Goal: Use online tool/utility: Use online tool/utility

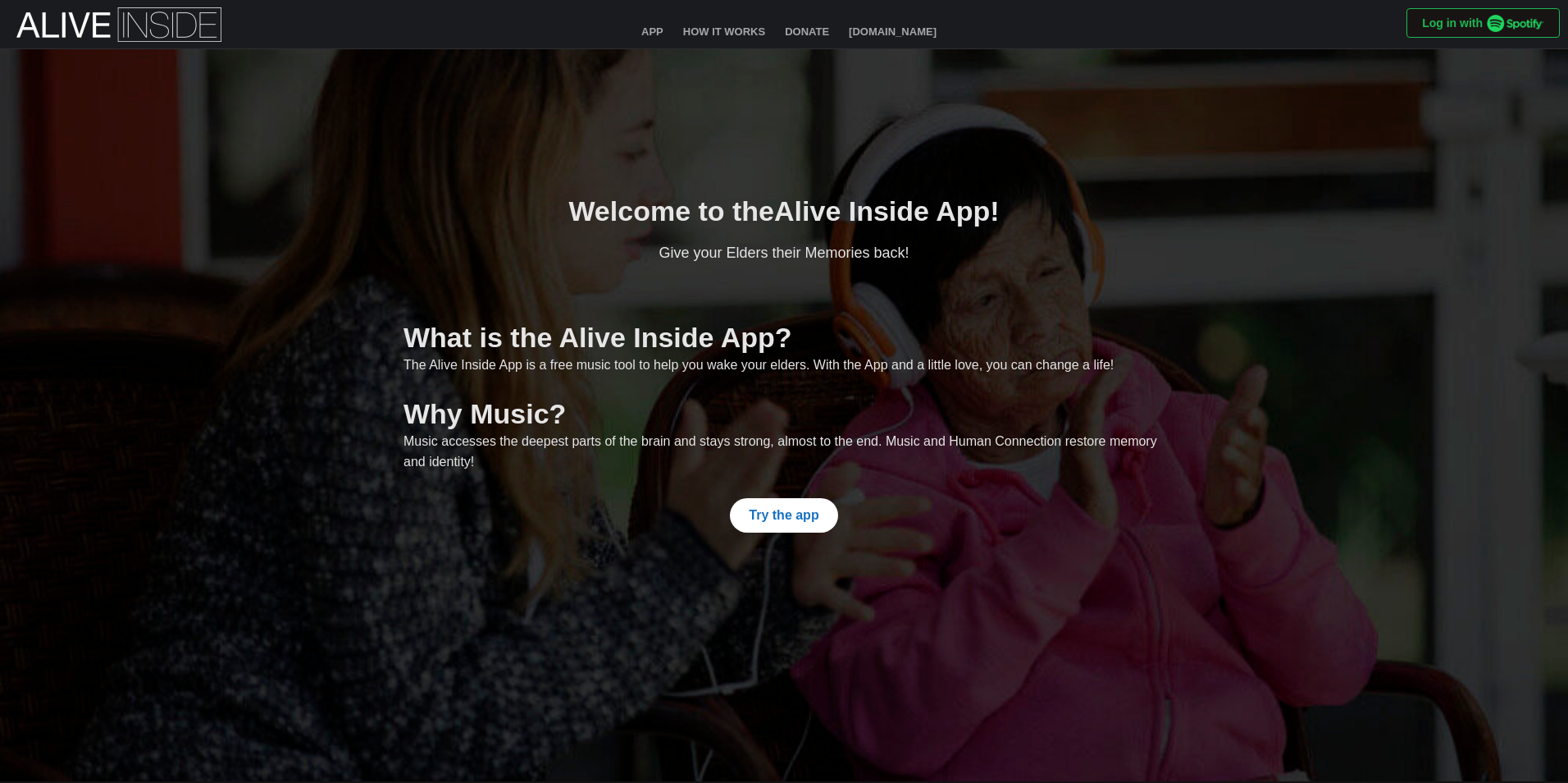
click at [769, 508] on span "Try the app" at bounding box center [784, 515] width 70 height 33
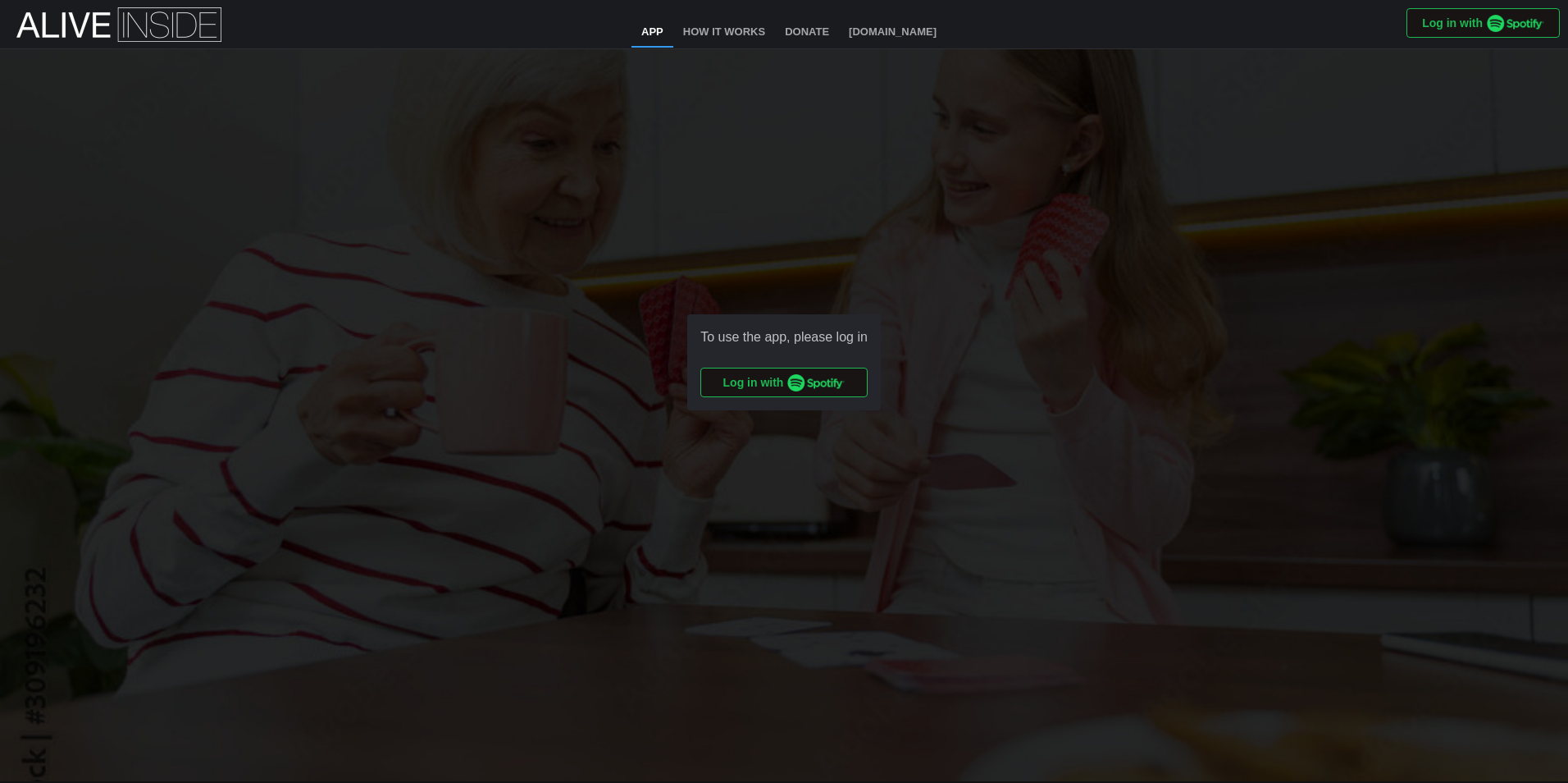
click at [770, 385] on span "Log in with" at bounding box center [784, 383] width 123 height 28
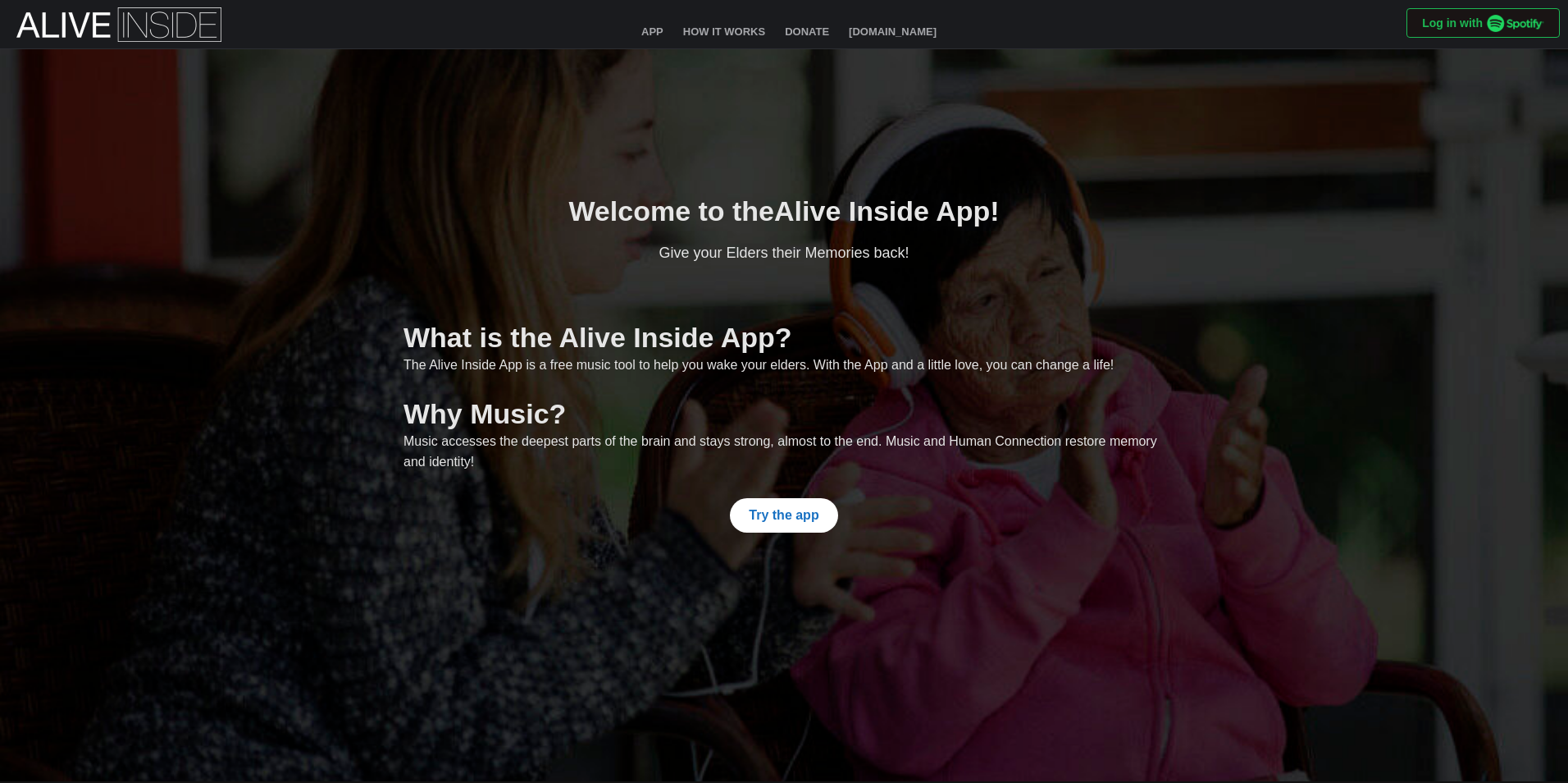
click at [806, 513] on span "Try the app" at bounding box center [784, 515] width 70 height 33
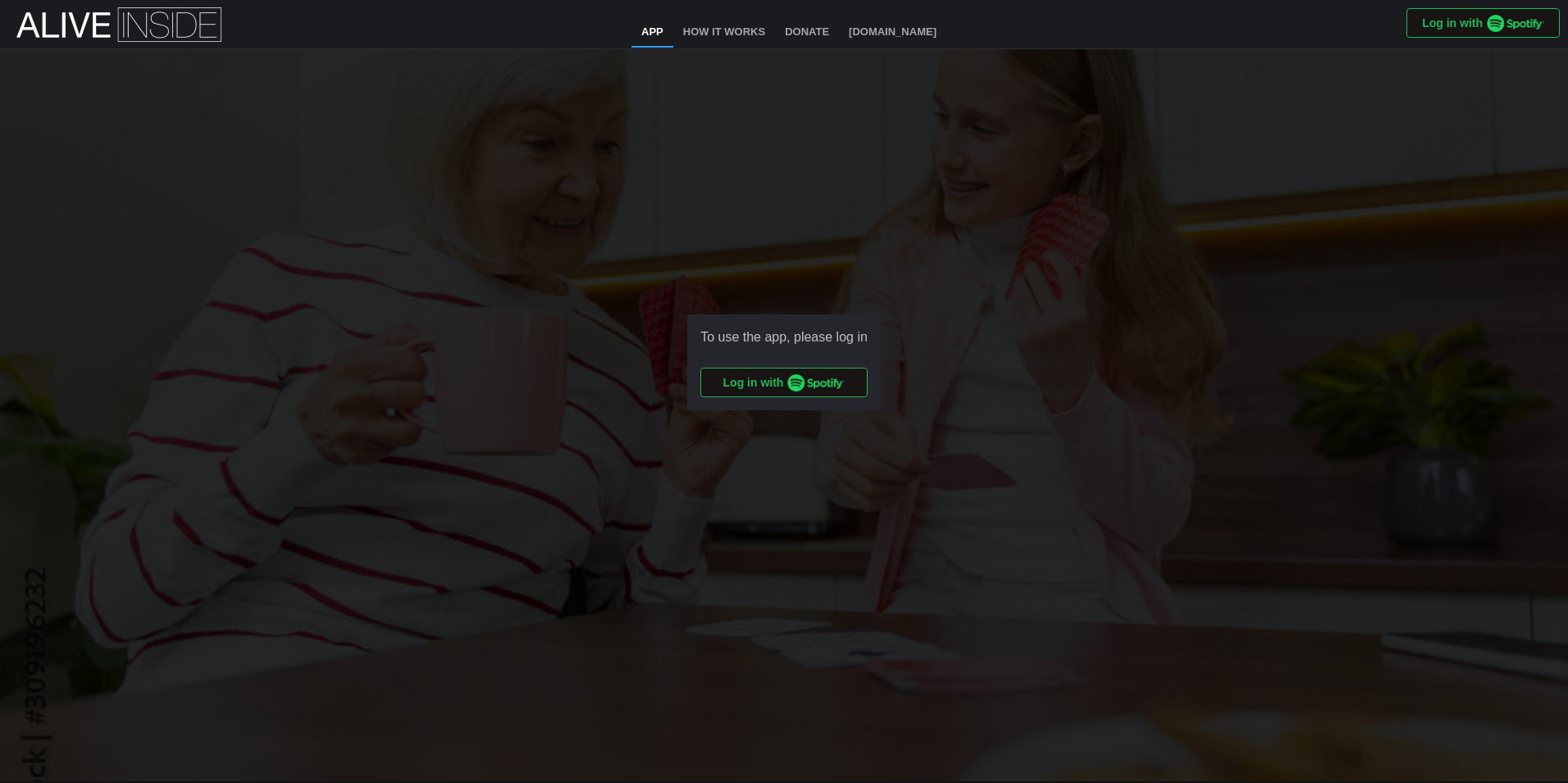
click at [799, 384] on img "button" at bounding box center [816, 383] width 58 height 17
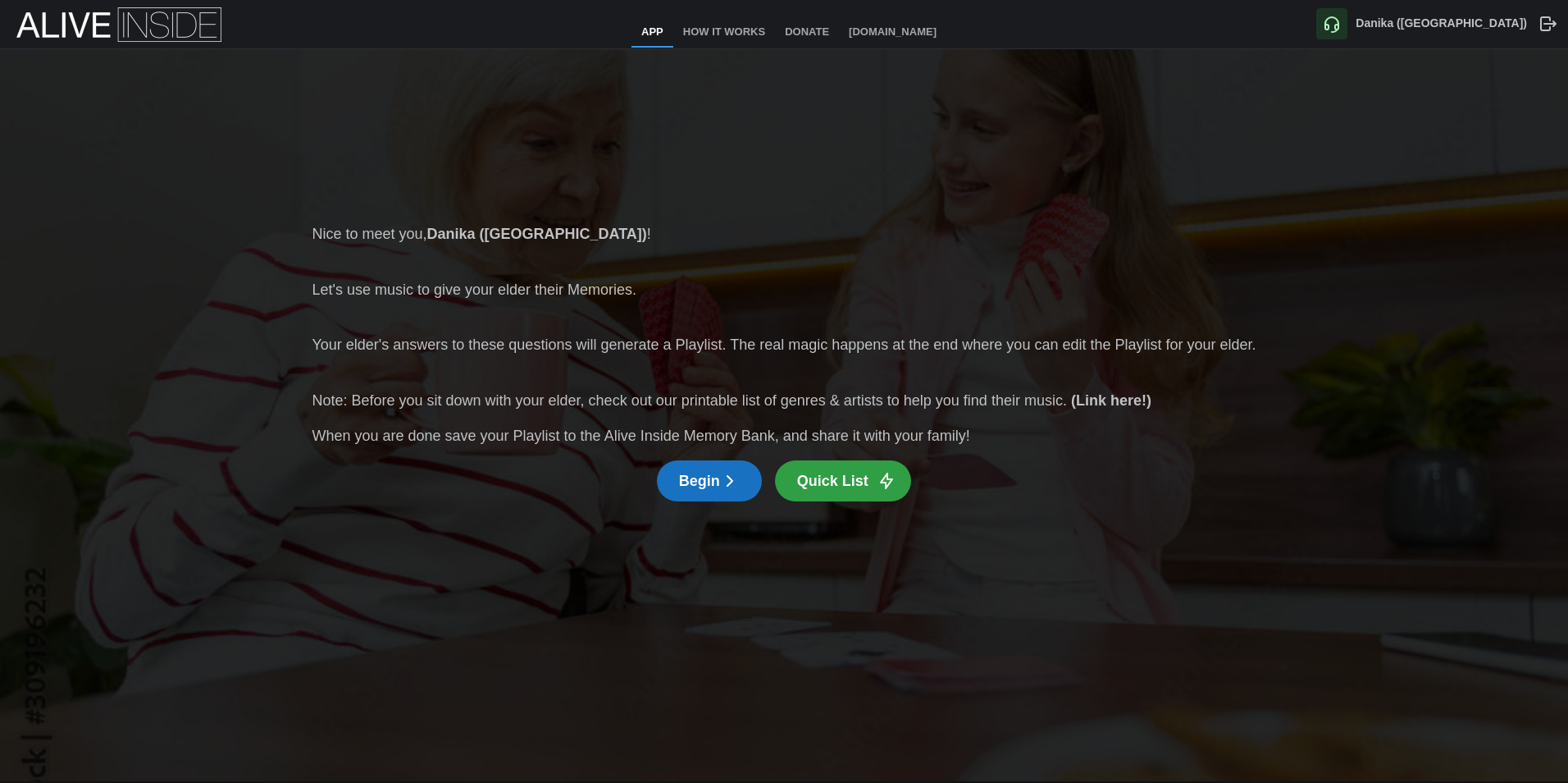
click at [791, 487] on button "Quick List" at bounding box center [843, 480] width 136 height 41
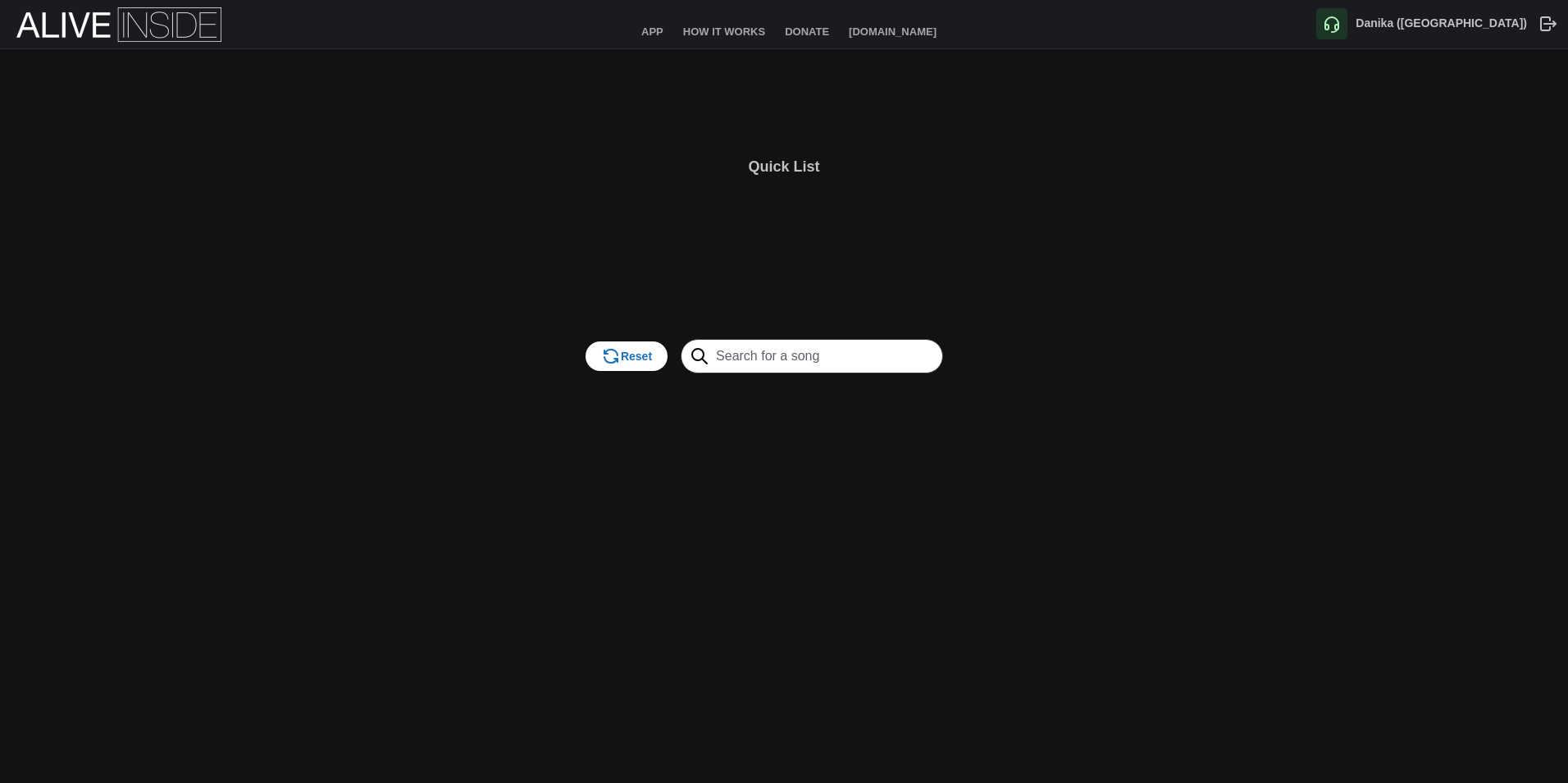
click at [798, 356] on input "text" at bounding box center [812, 356] width 262 height 35
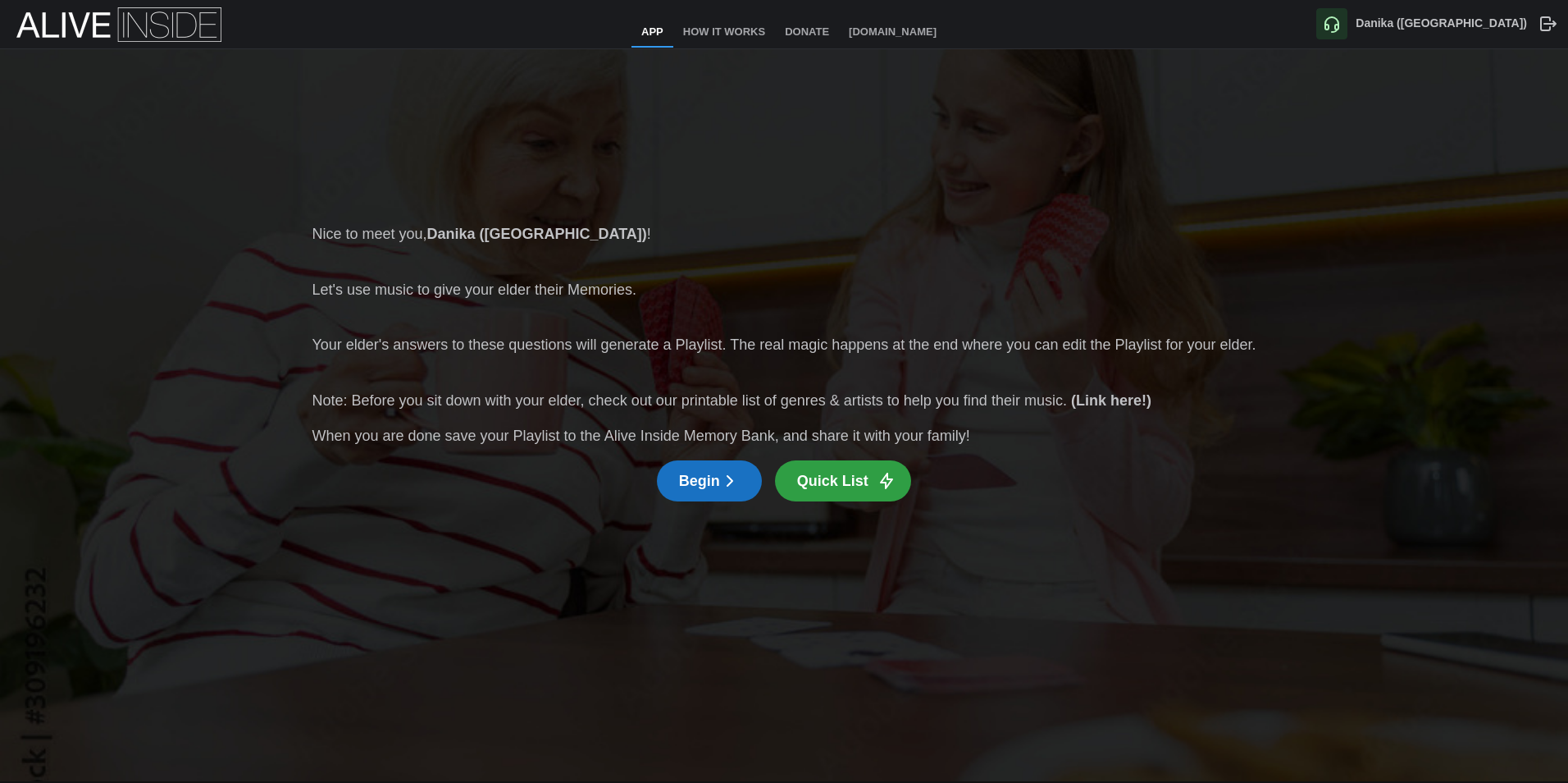
click at [731, 480] on icon "button" at bounding box center [730, 480] width 20 height 20
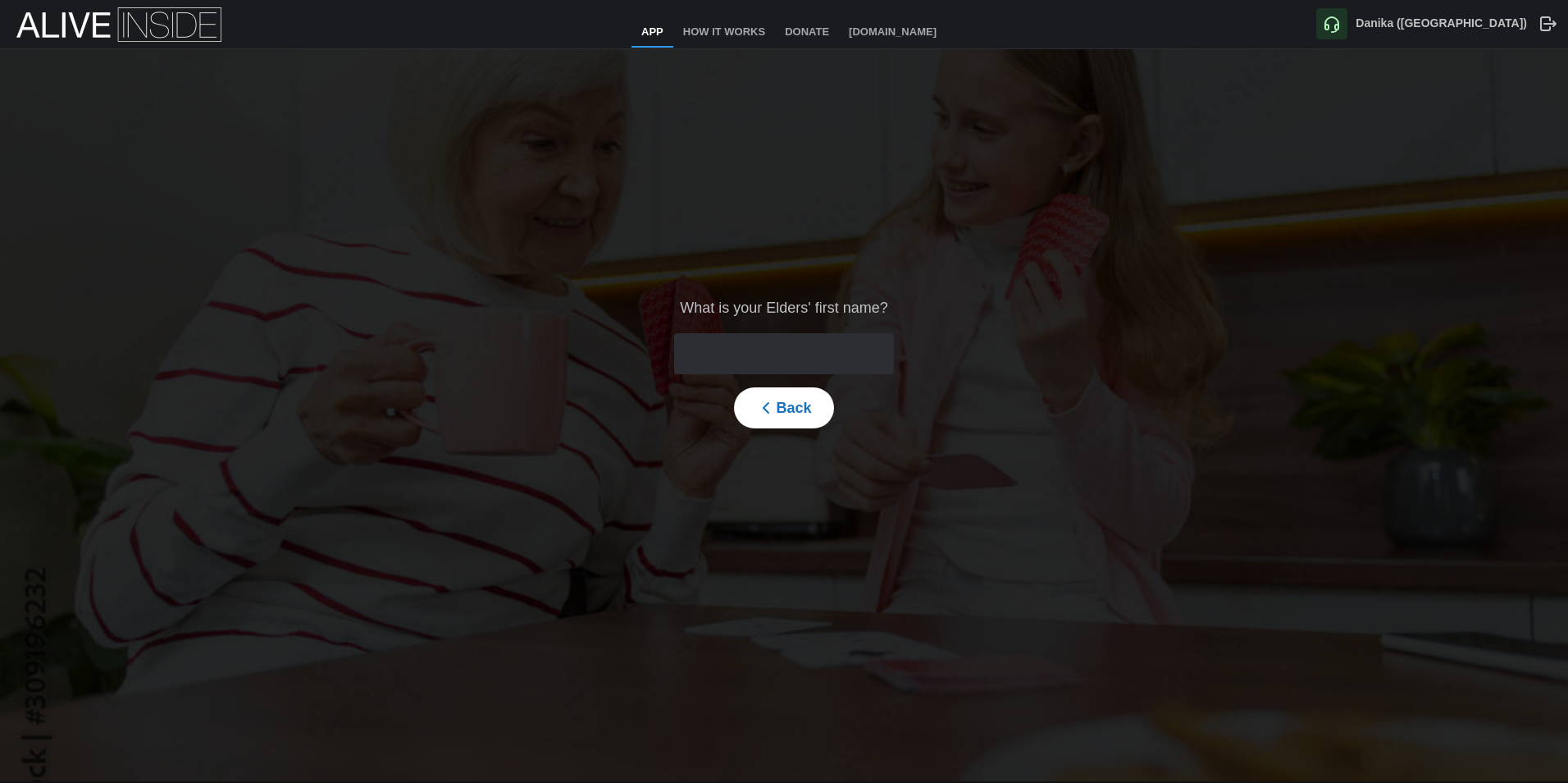
click at [791, 368] on input "text" at bounding box center [784, 353] width 219 height 41
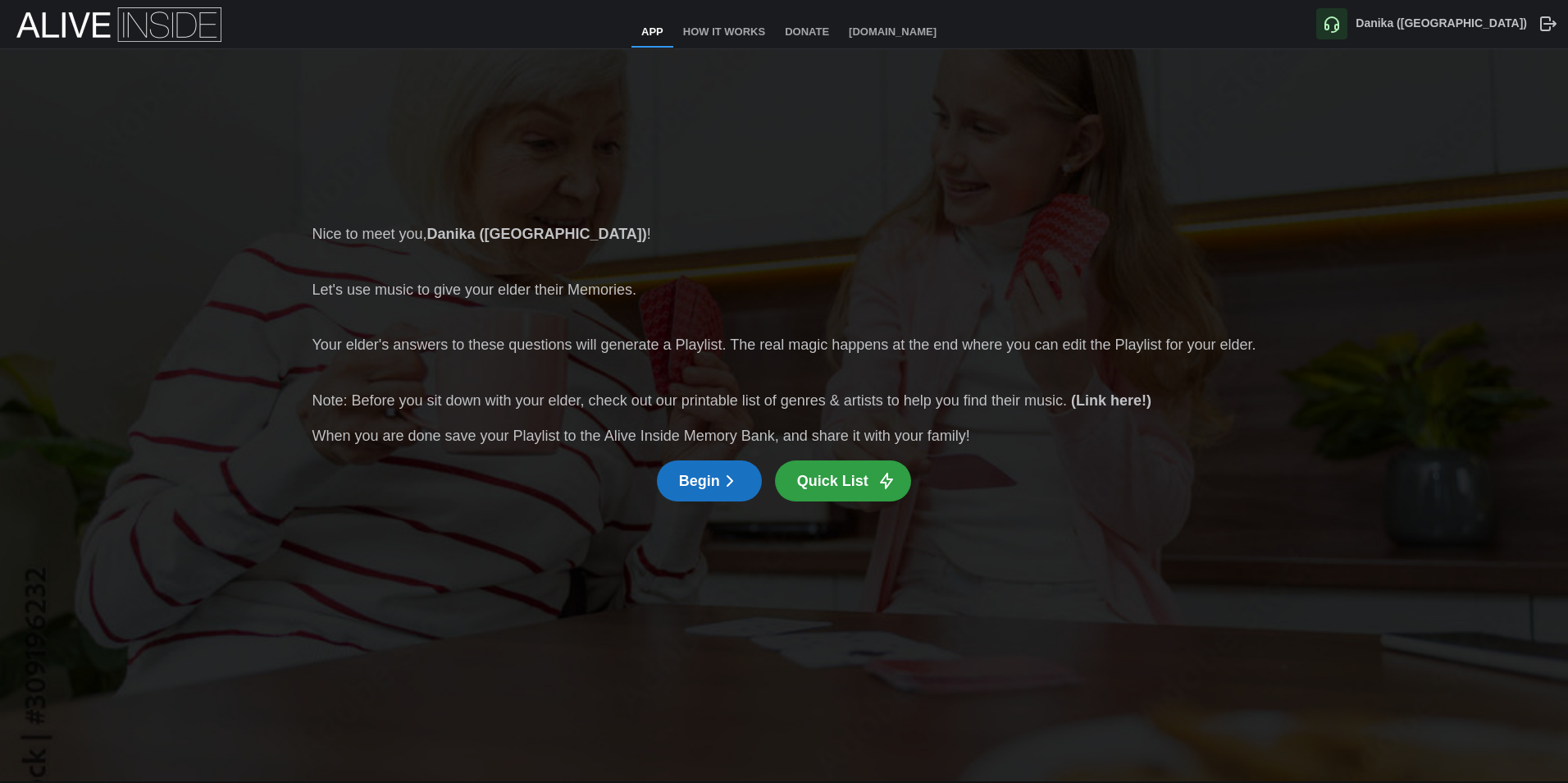
click at [825, 483] on span "Quick List" at bounding box center [834, 481] width 72 height 40
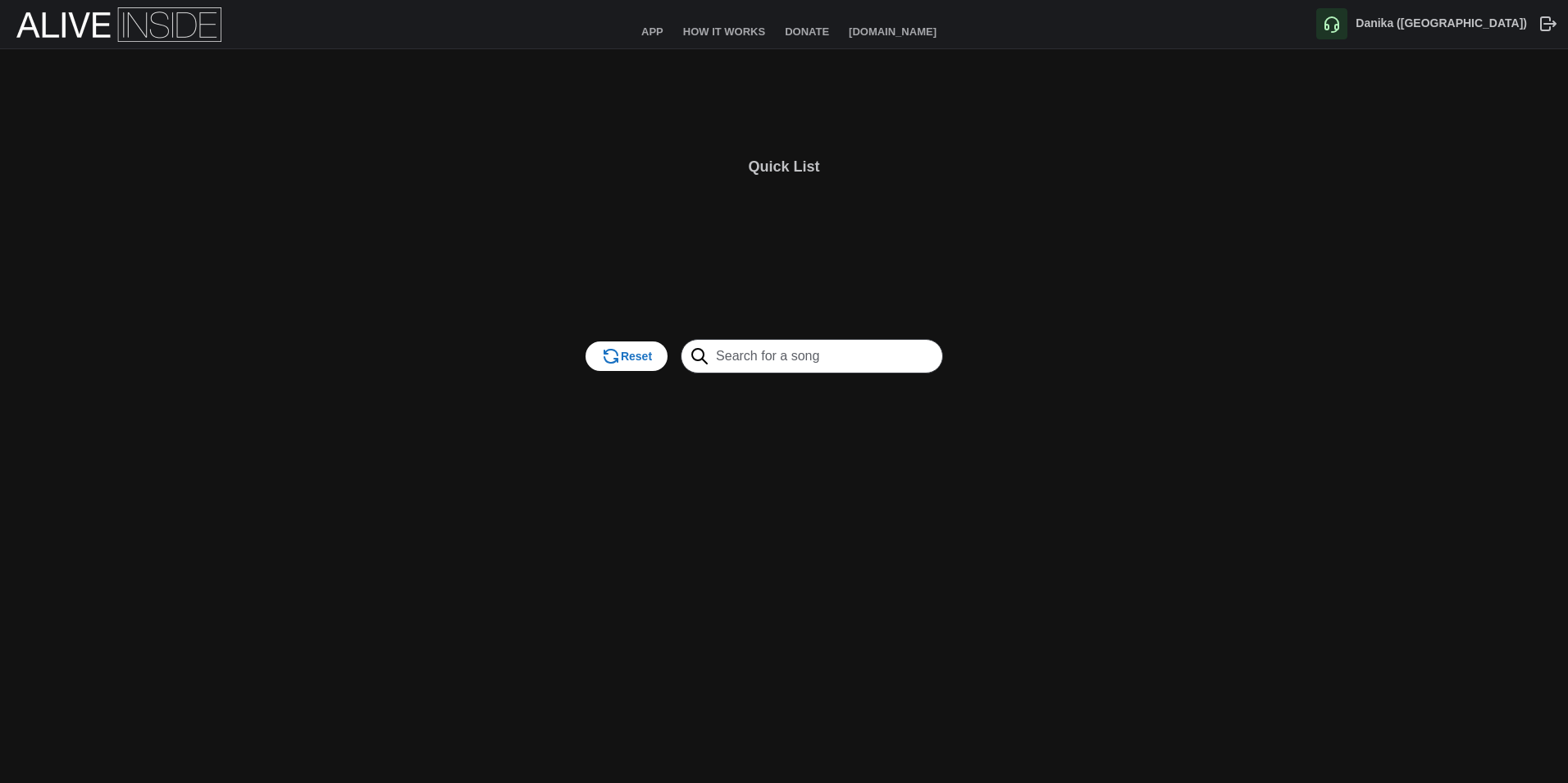
click at [855, 357] on input "text" at bounding box center [812, 356] width 262 height 35
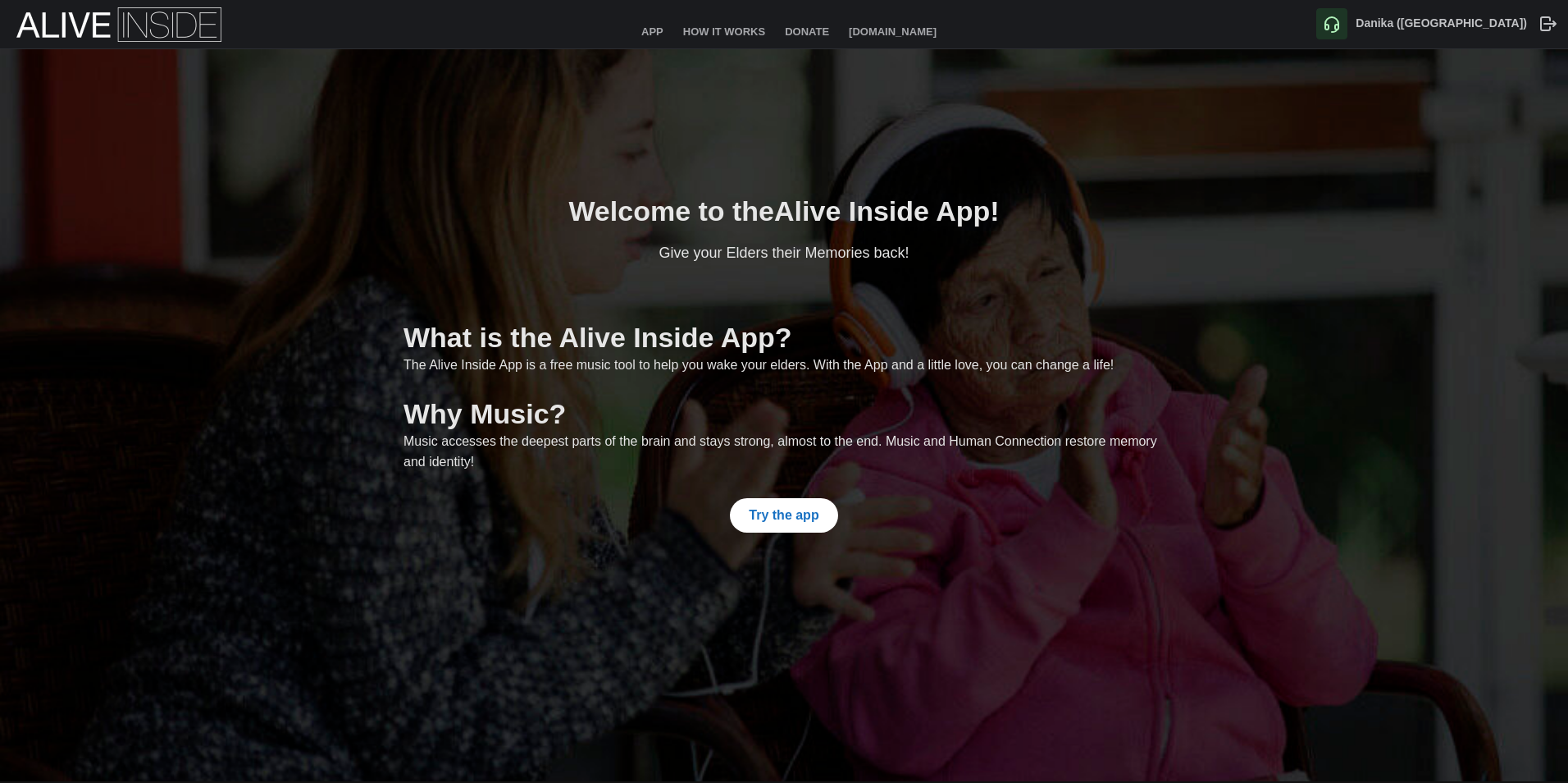
click at [773, 521] on span "Try the app" at bounding box center [784, 515] width 70 height 33
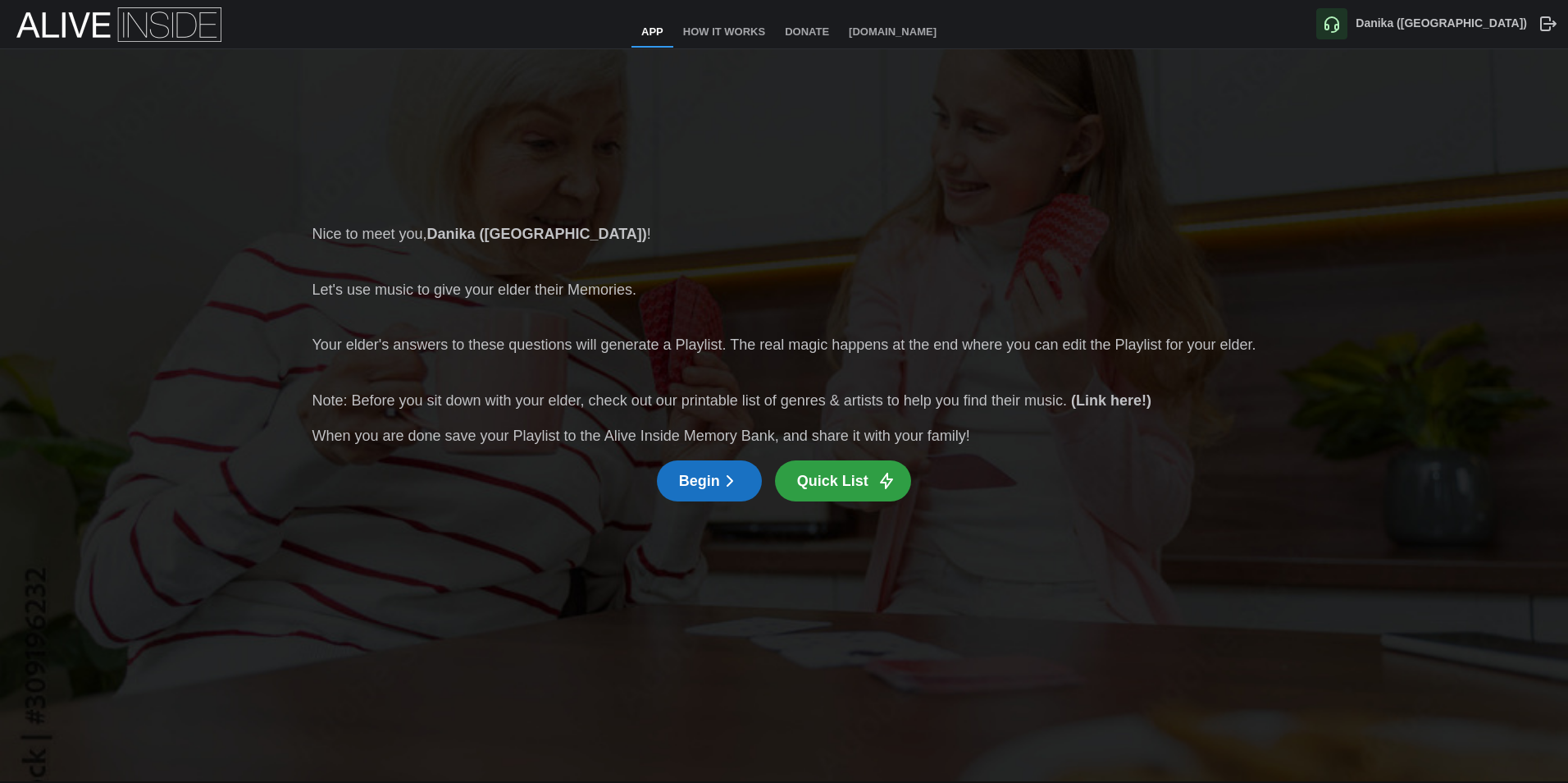
click at [769, 477] on div "Begin Quick List" at bounding box center [784, 480] width 944 height 41
click at [738, 485] on icon "button" at bounding box center [730, 480] width 20 height 20
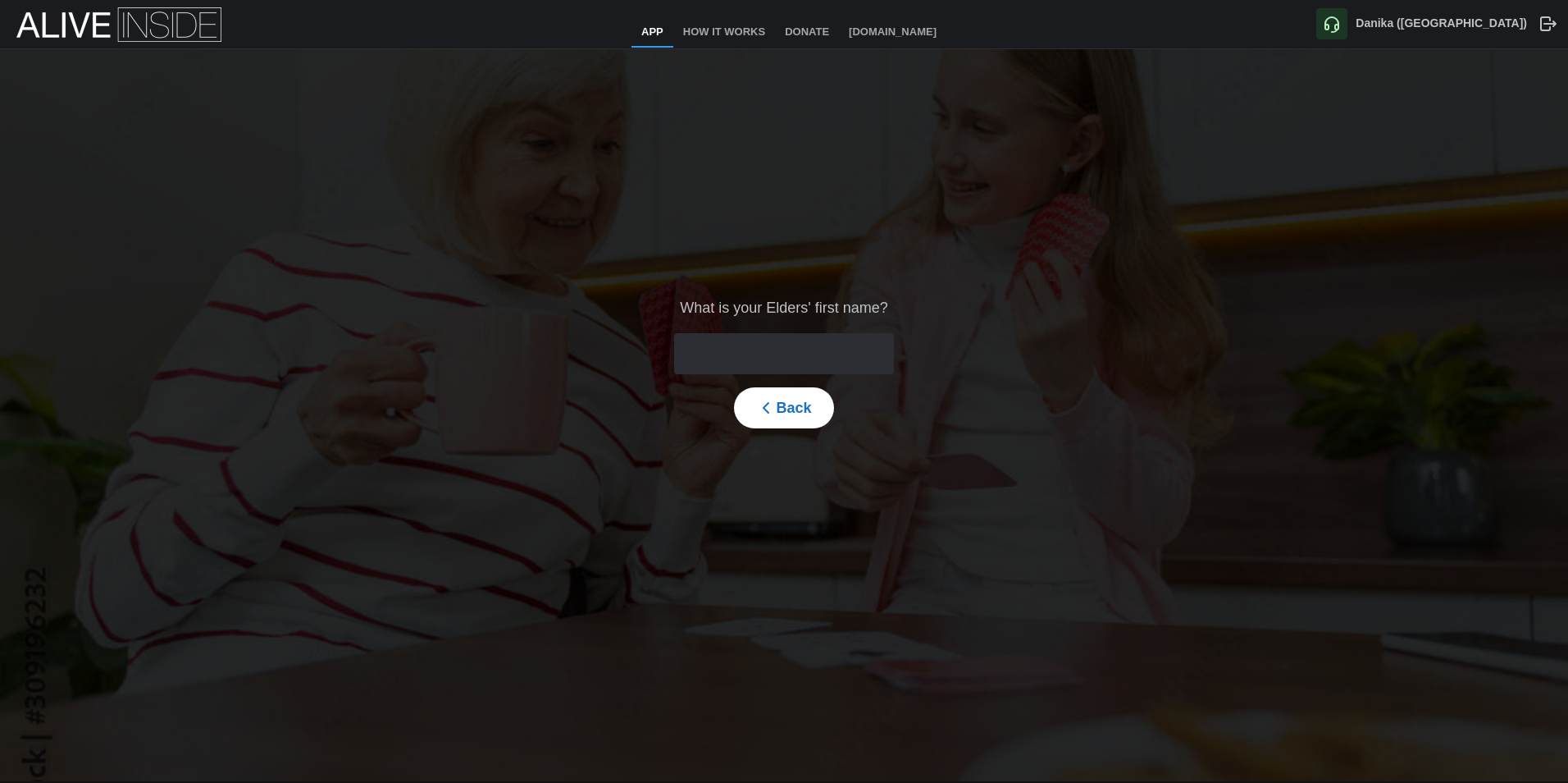
click at [765, 348] on input "text" at bounding box center [784, 353] width 219 height 41
type input "Tester"
click at [834, 403] on span "Next" at bounding box center [840, 408] width 52 height 40
click at [856, 415] on icon "button" at bounding box center [856, 408] width 20 height 20
click at [836, 358] on input "search" at bounding box center [773, 354] width 190 height 40
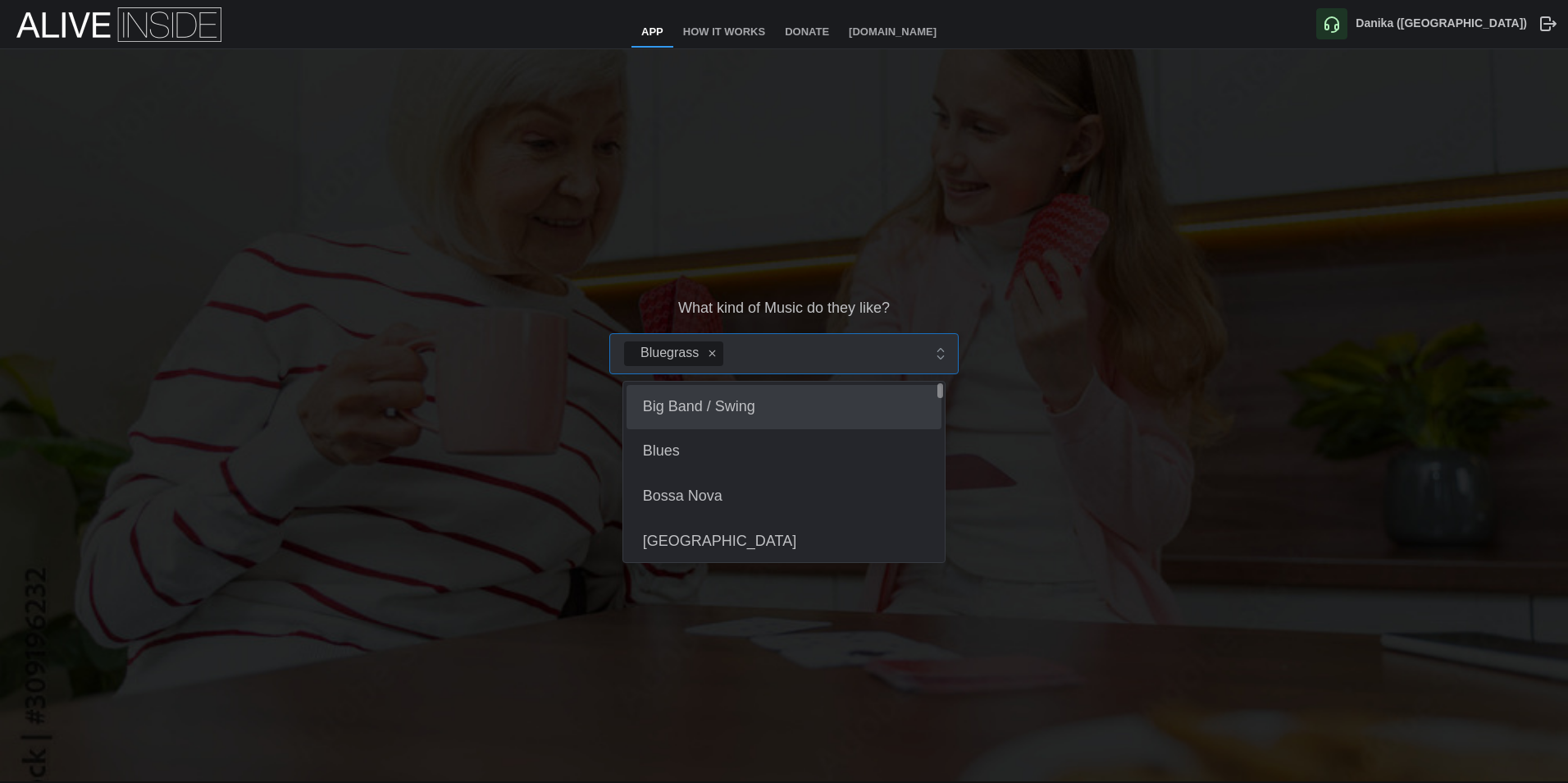
click at [776, 355] on div "Bluegrass" at bounding box center [770, 354] width 301 height 40
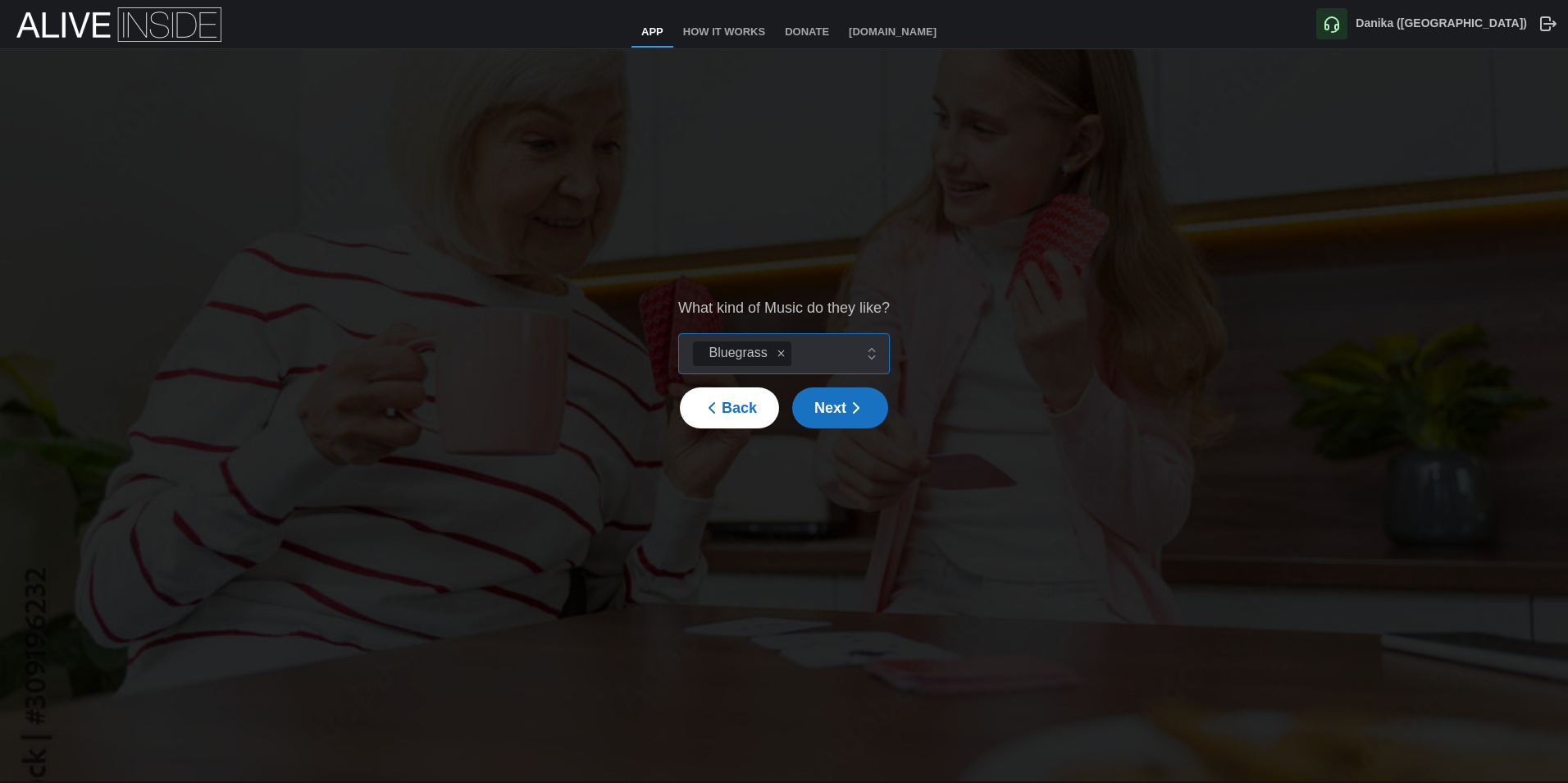
click at [826, 356] on div "Bluegrass" at bounding box center [771, 354] width 164 height 40
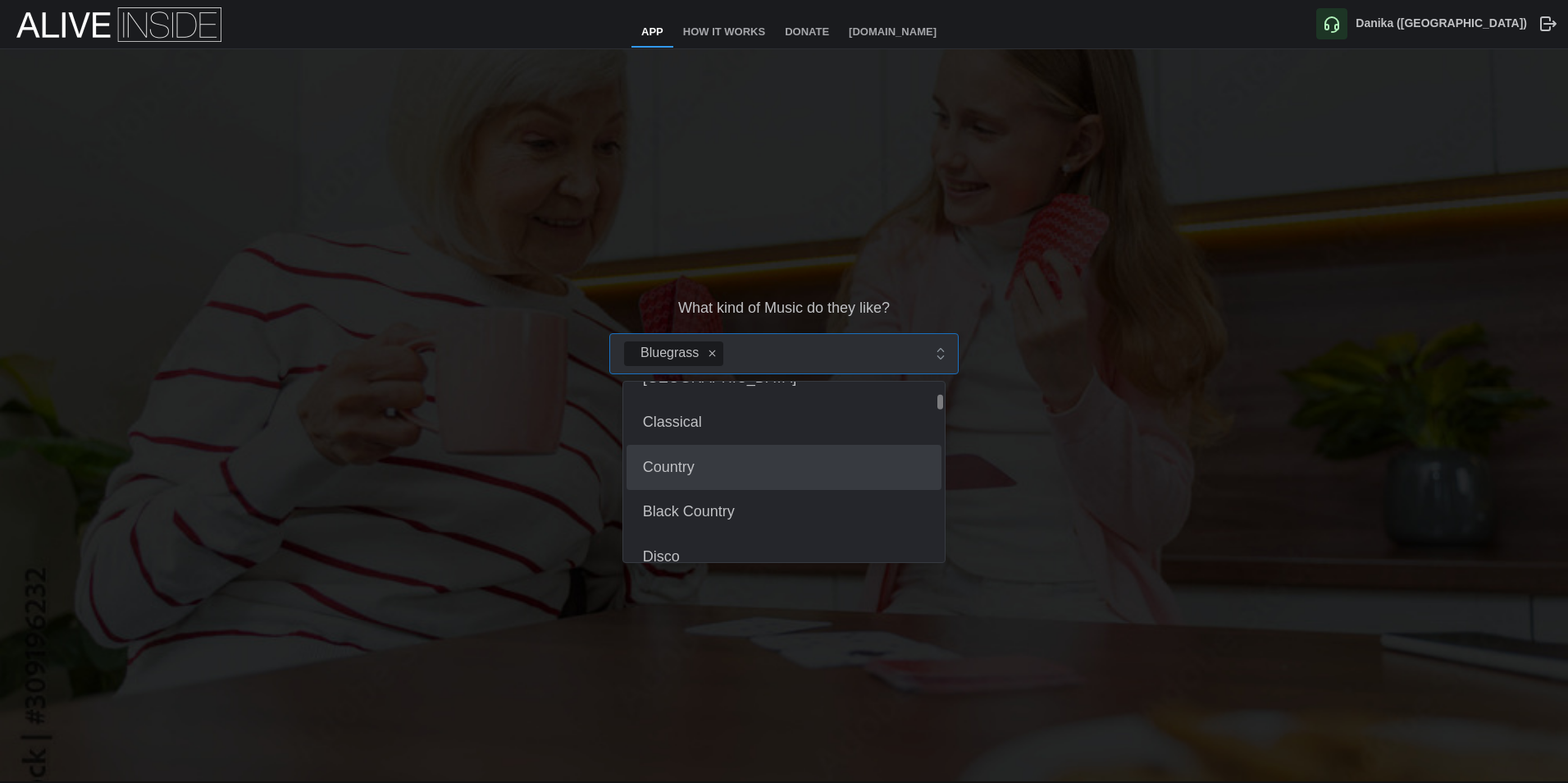
scroll to position [164, 0]
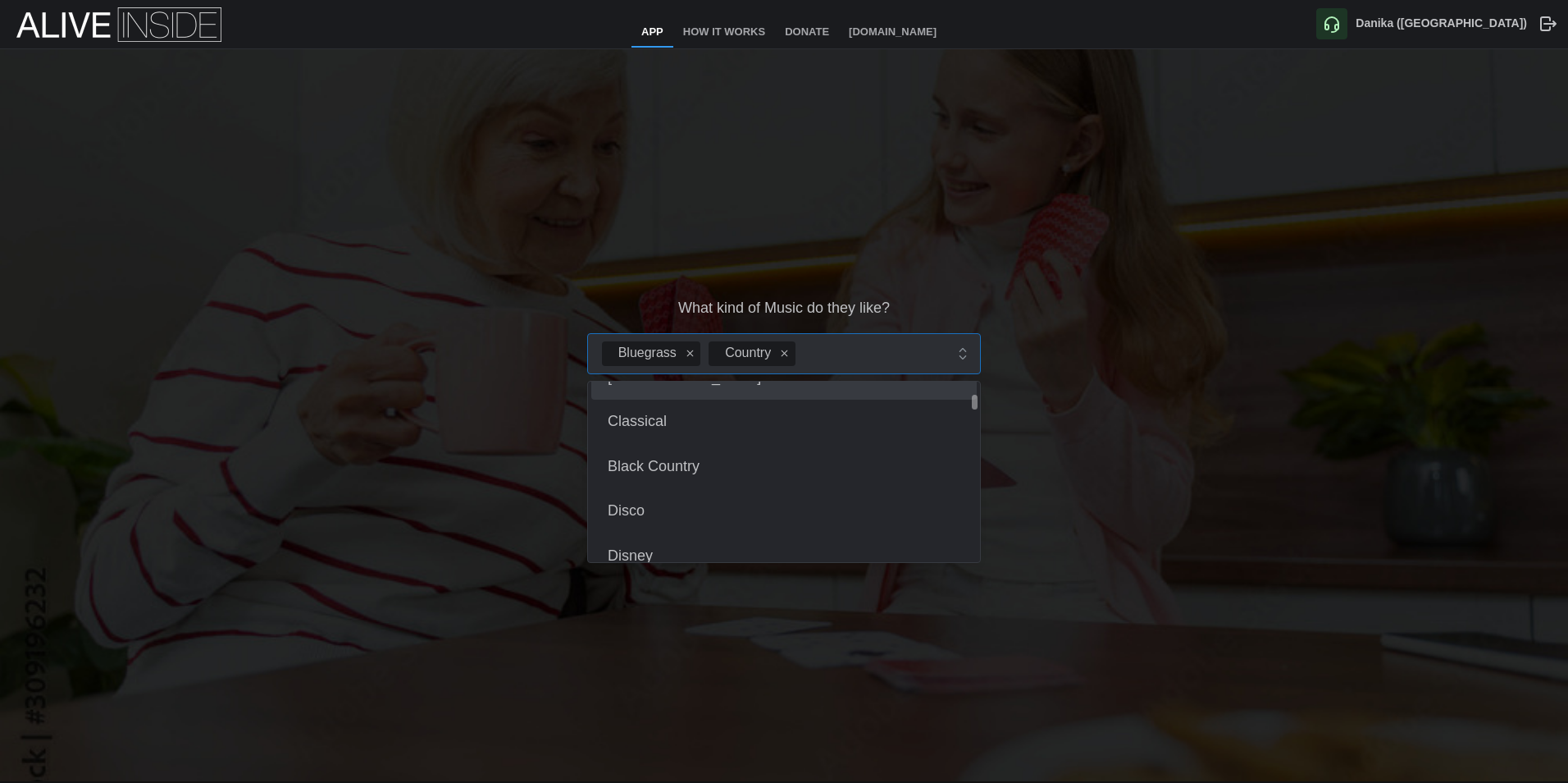
click at [883, 354] on div "Bluegrass Country" at bounding box center [770, 354] width 346 height 40
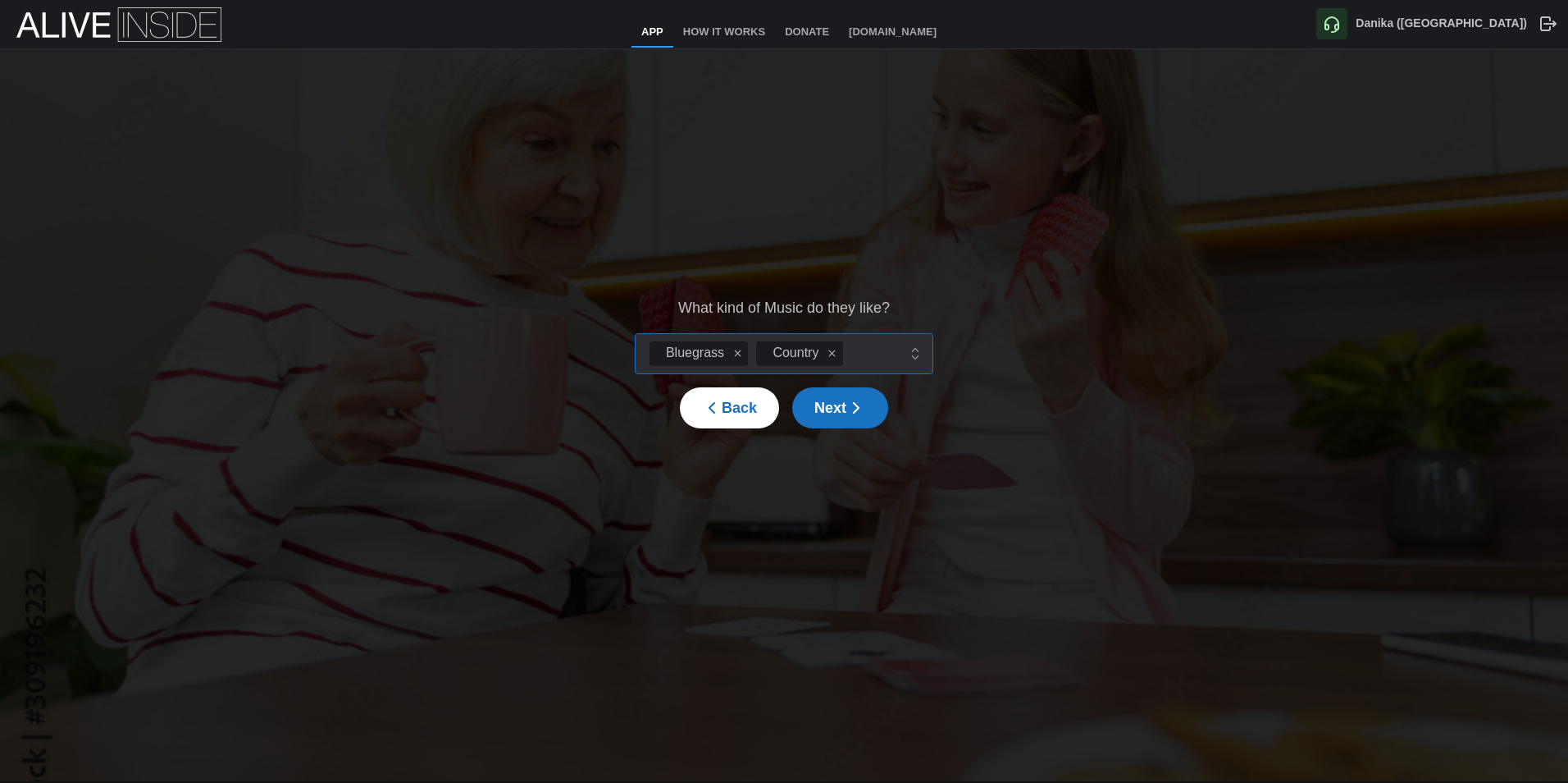
click at [873, 353] on div "Bluegrass Country" at bounding box center [771, 354] width 251 height 40
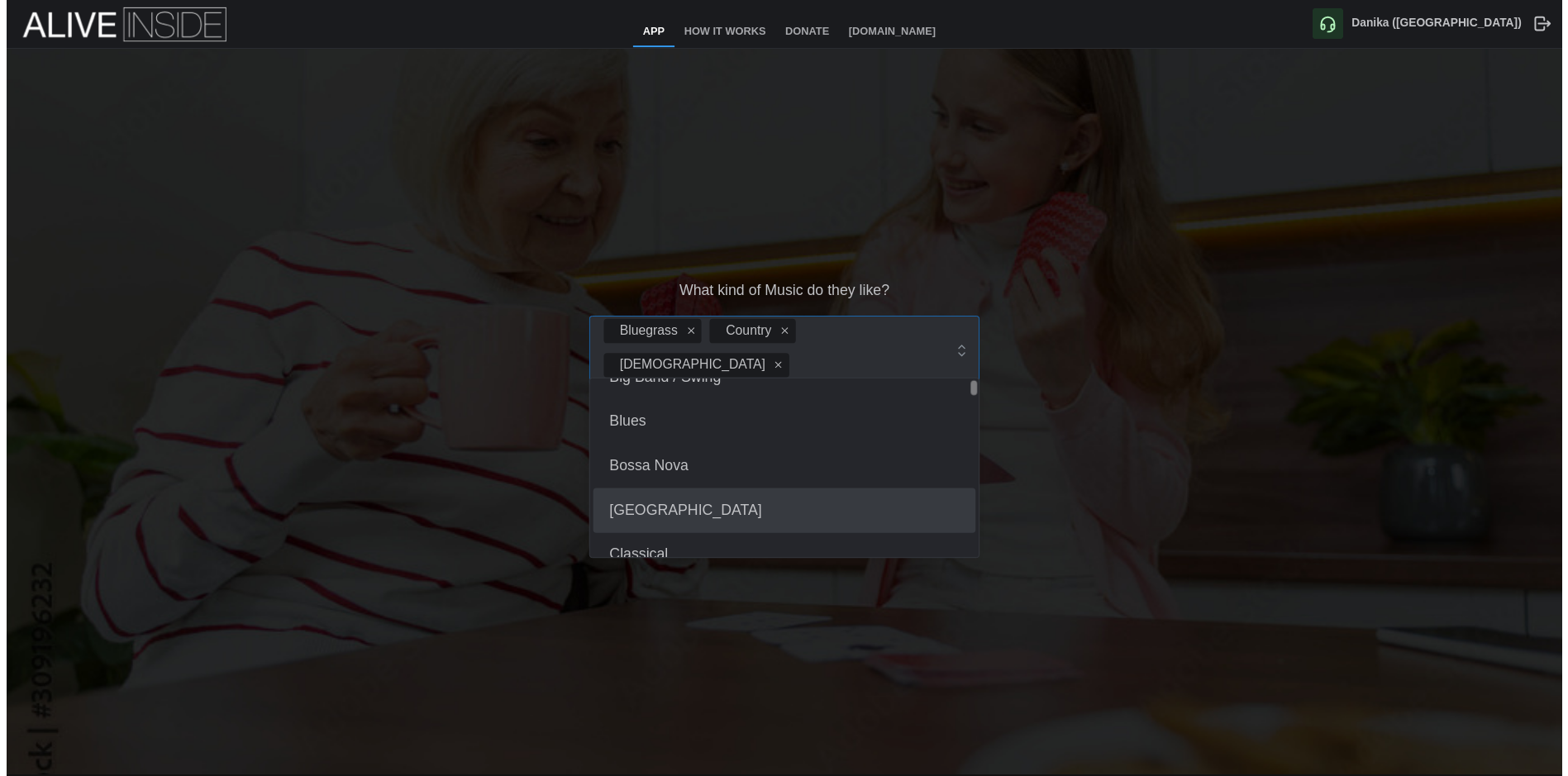
scroll to position [0, 0]
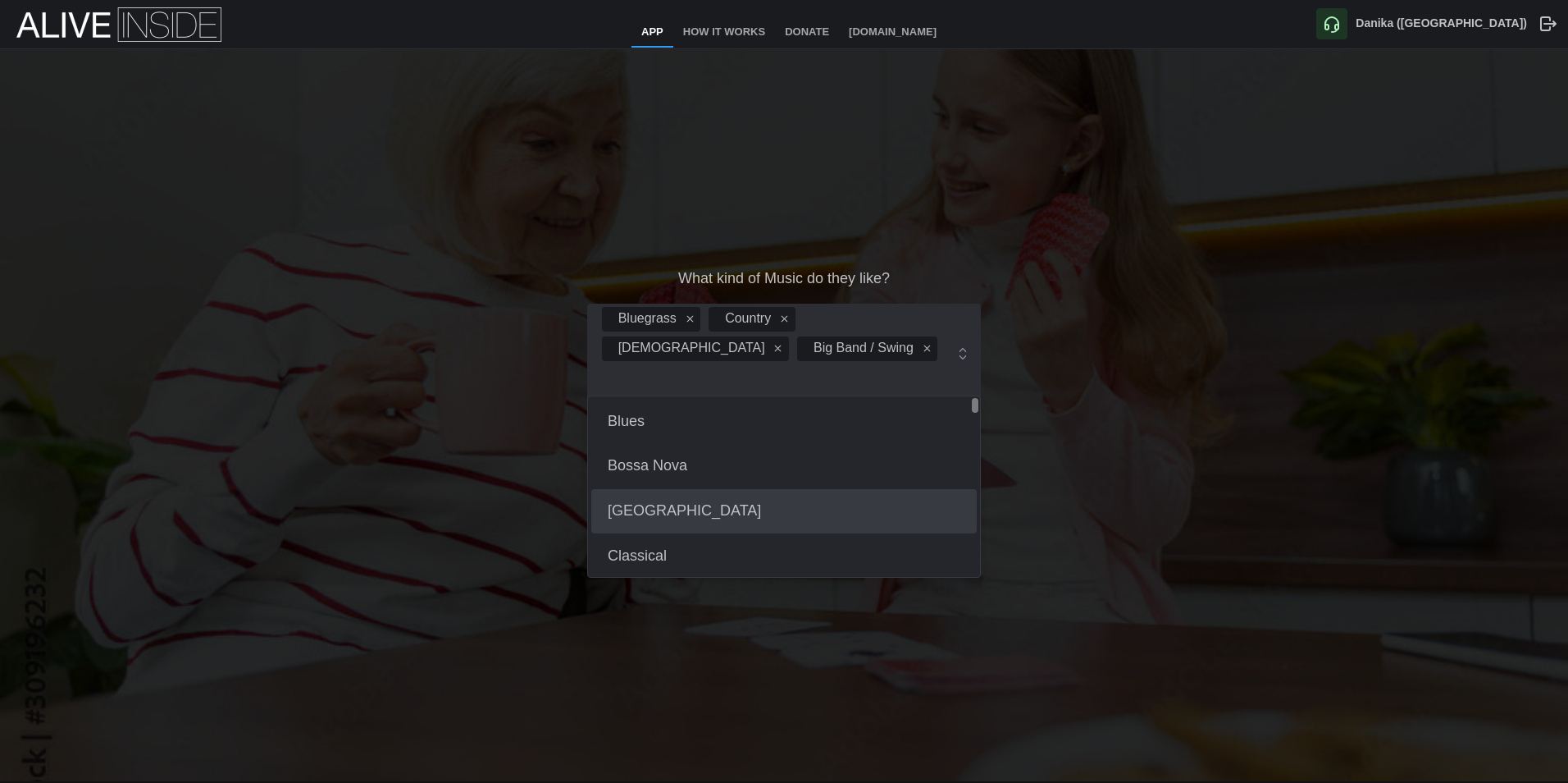
click at [1135, 492] on div "What kind of Music do they like? Bluegrass Country Gospel Big Band / Swing Blue…" at bounding box center [784, 362] width 1568 height 626
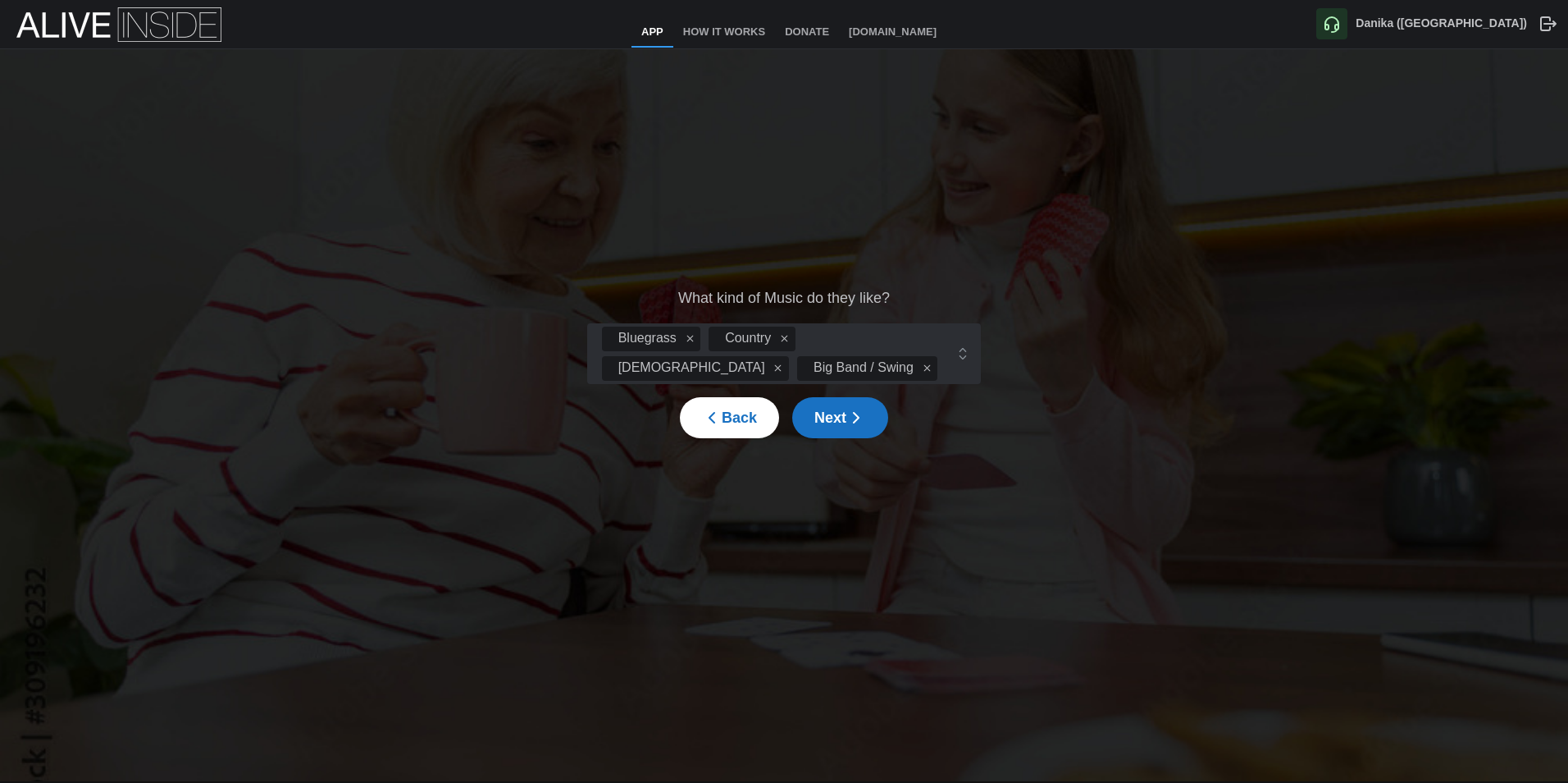
click at [829, 431] on span "Next" at bounding box center [840, 418] width 52 height 40
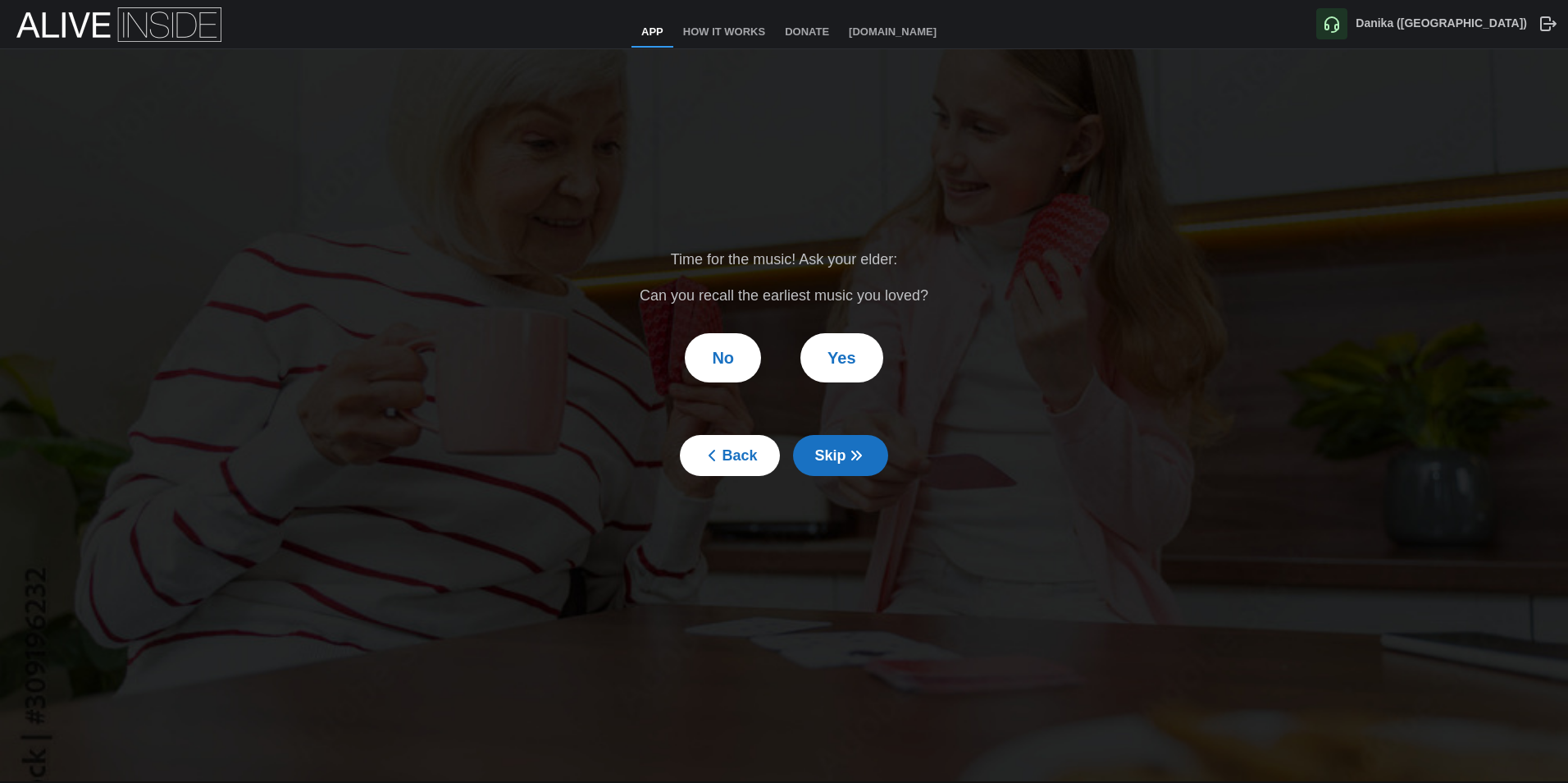
click at [734, 344] on span "No" at bounding box center [722, 358] width 22 height 47
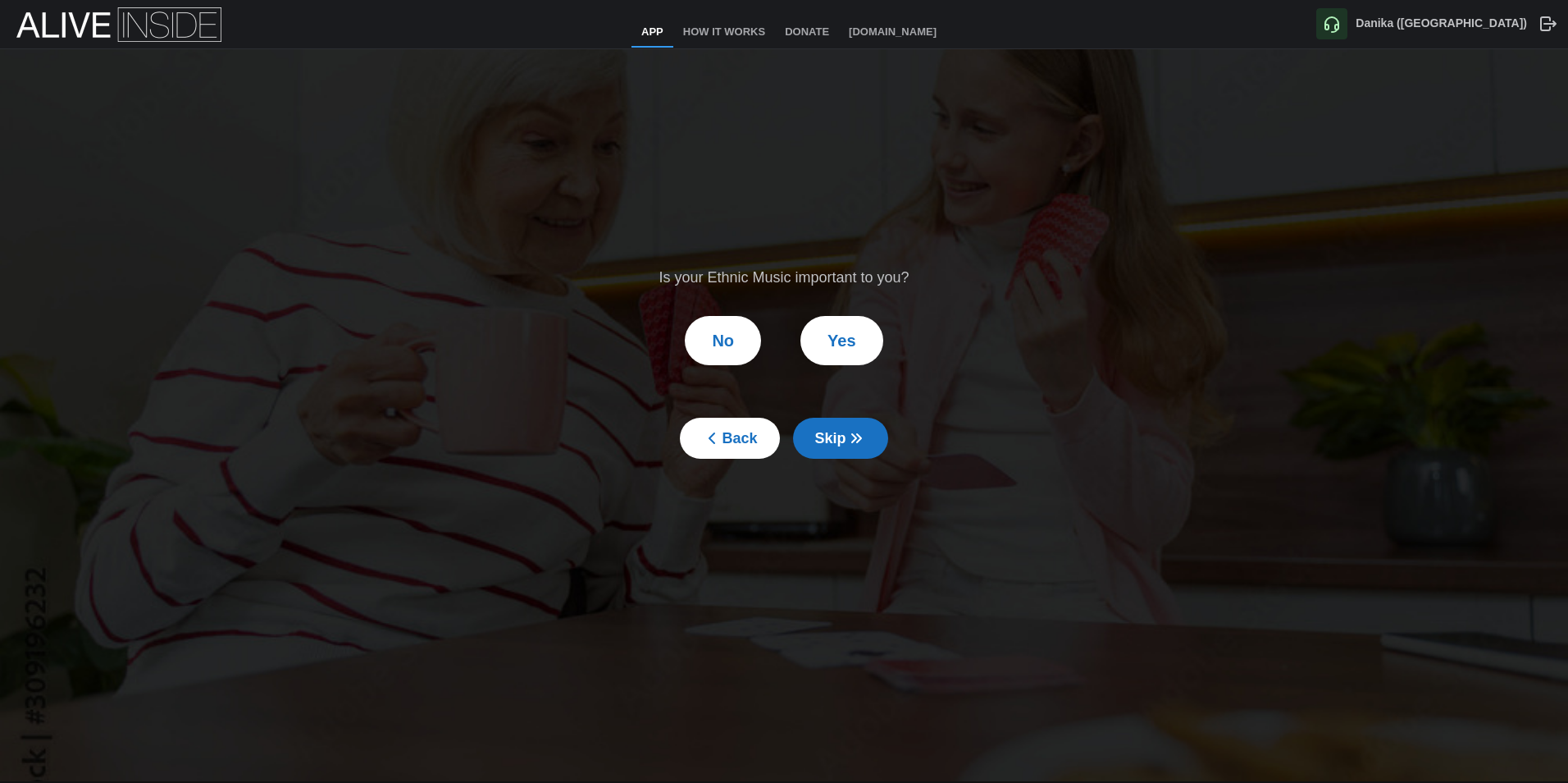
click at [749, 342] on button "No" at bounding box center [722, 341] width 76 height 49
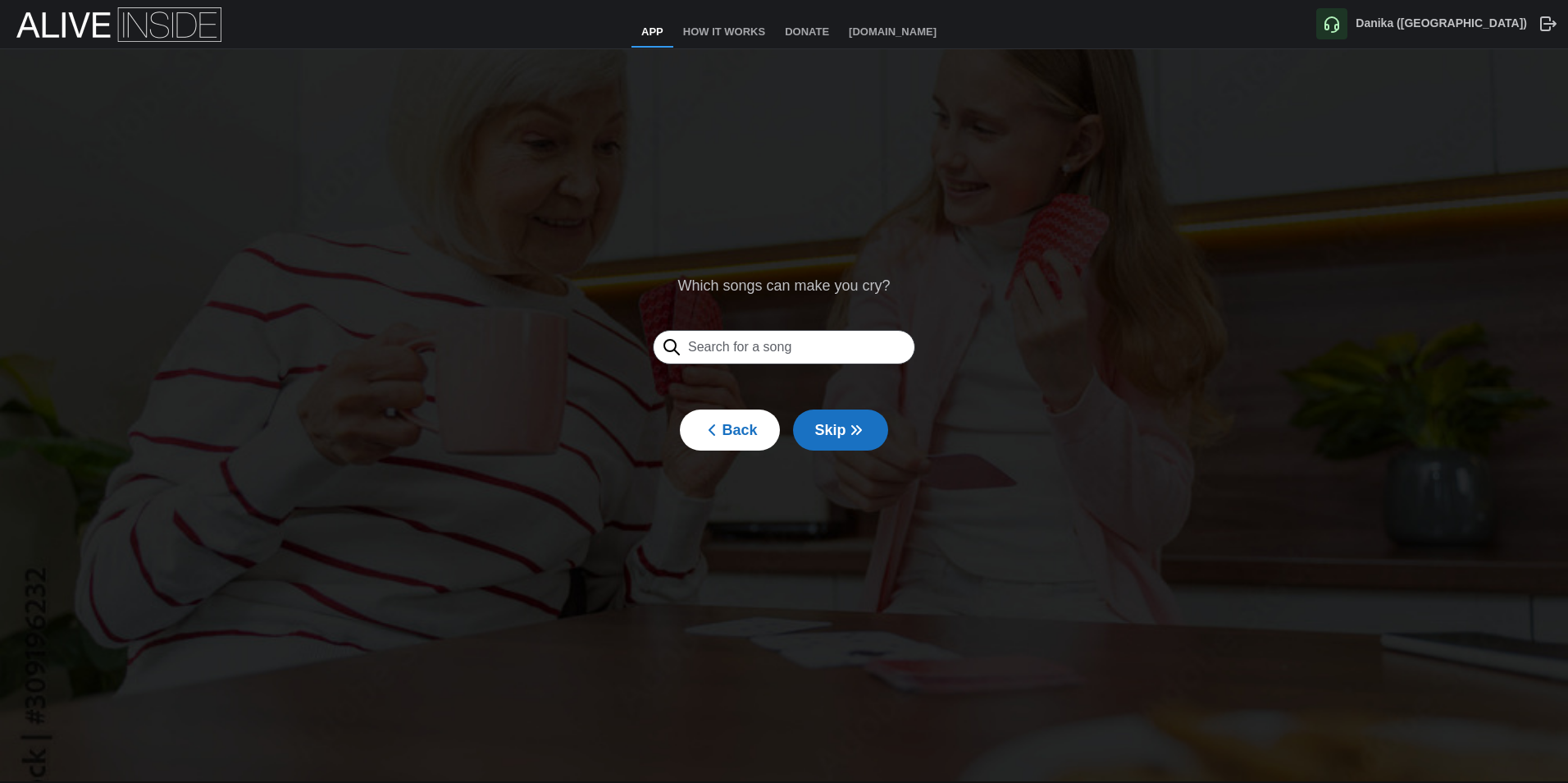
click at [810, 354] on input "text" at bounding box center [784, 347] width 262 height 35
click at [863, 441] on button "Skip" at bounding box center [840, 429] width 95 height 41
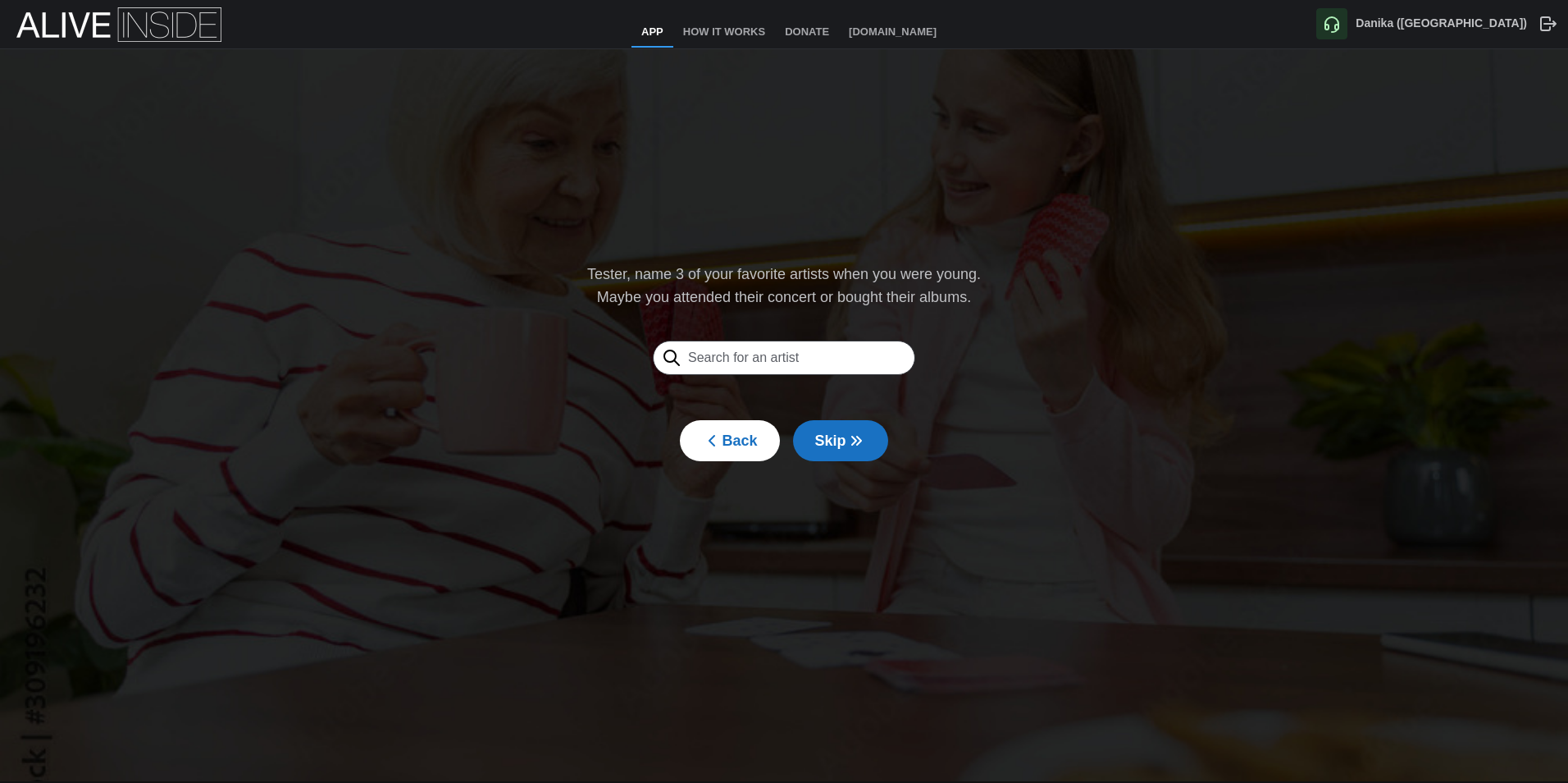
click at [863, 441] on button "Skip" at bounding box center [840, 440] width 95 height 41
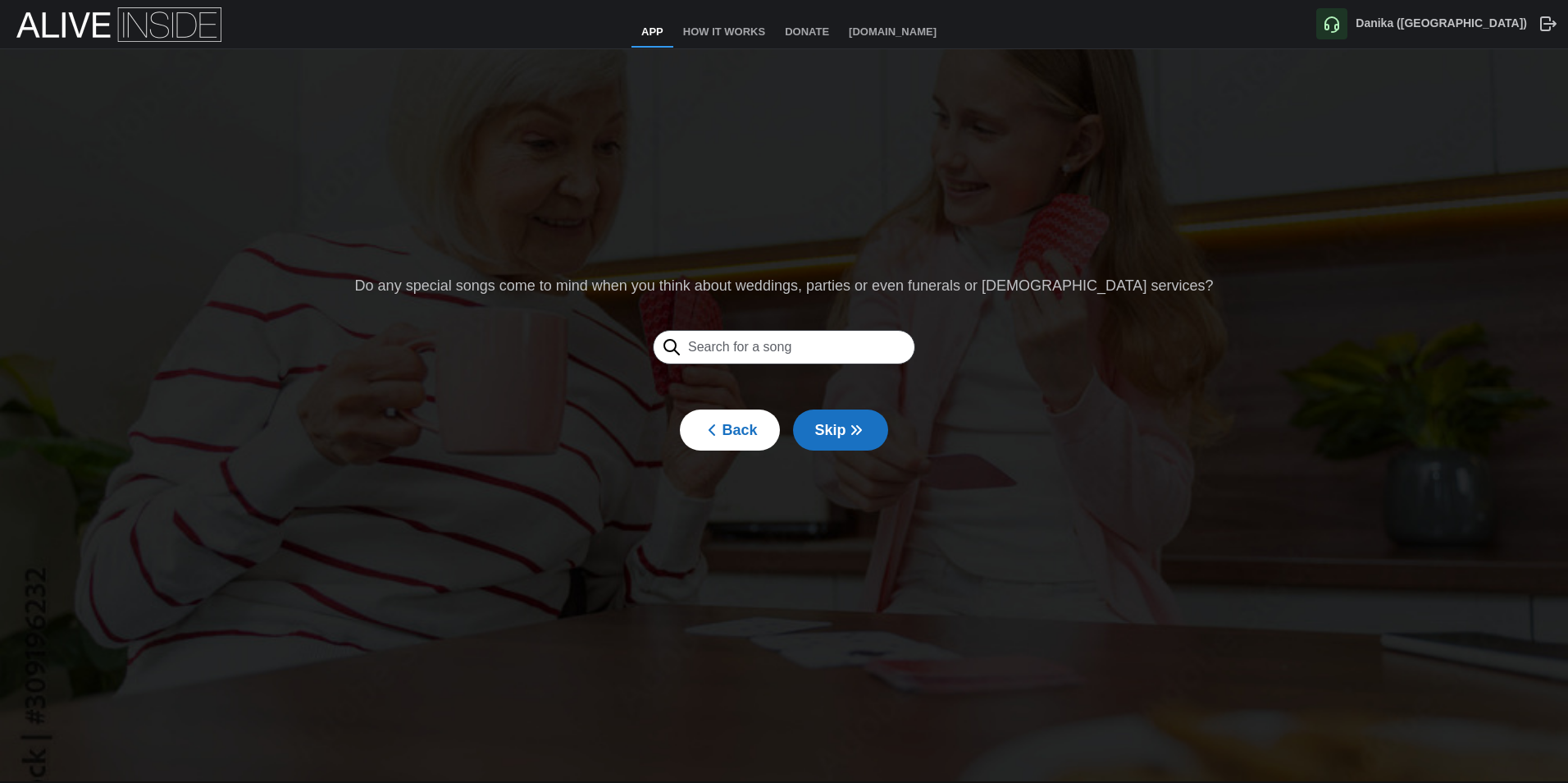
click at [852, 432] on icon "button" at bounding box center [856, 429] width 20 height 20
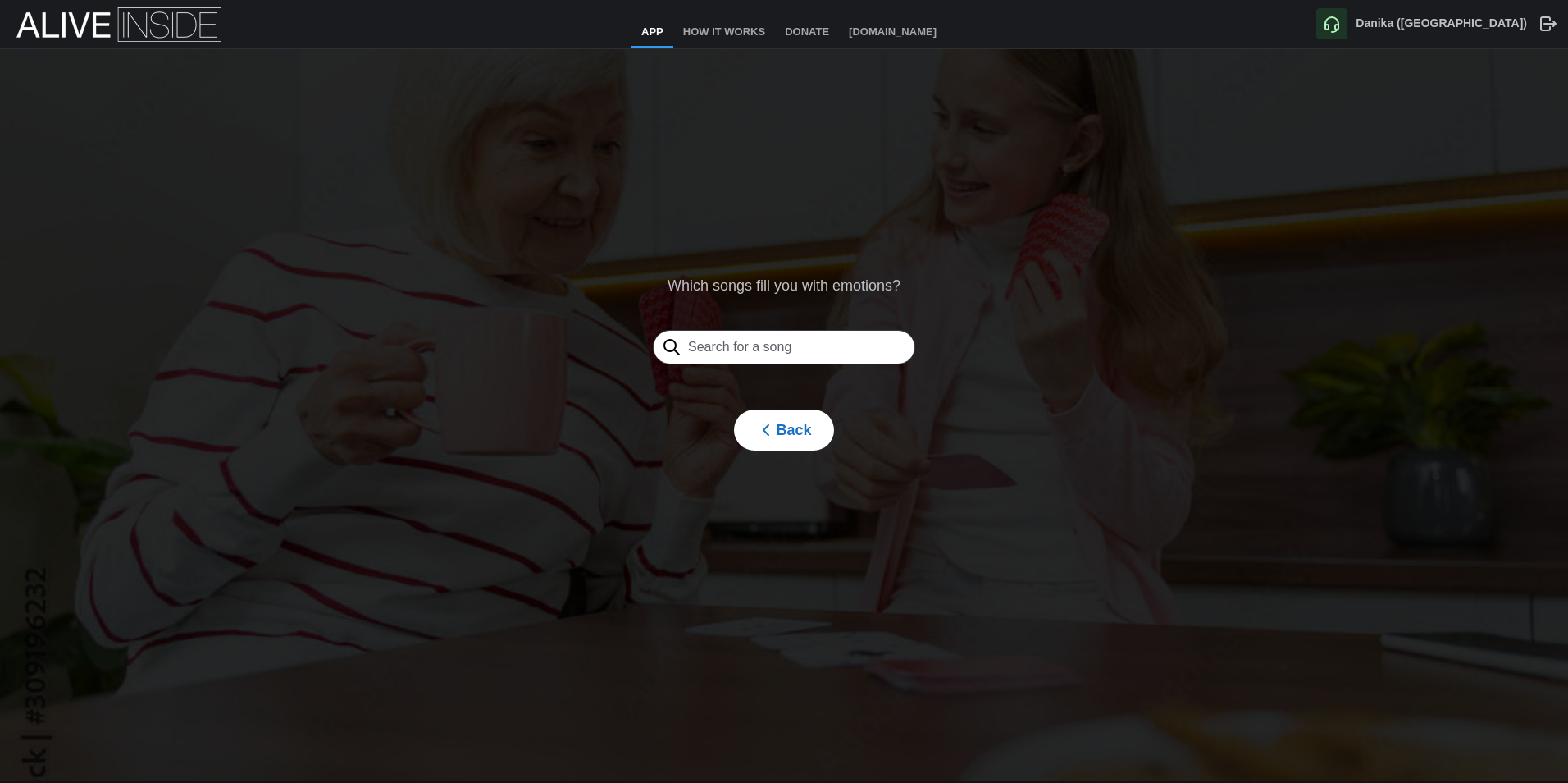
click at [795, 423] on span "Back" at bounding box center [784, 430] width 55 height 40
click at [842, 437] on span "Skip" at bounding box center [841, 430] width 51 height 40
click at [767, 327] on div at bounding box center [784, 347] width 289 height 46
click at [779, 353] on input "text" at bounding box center [784, 347] width 262 height 35
click at [855, 355] on div "LOVE" at bounding box center [784, 354] width 289 height 59
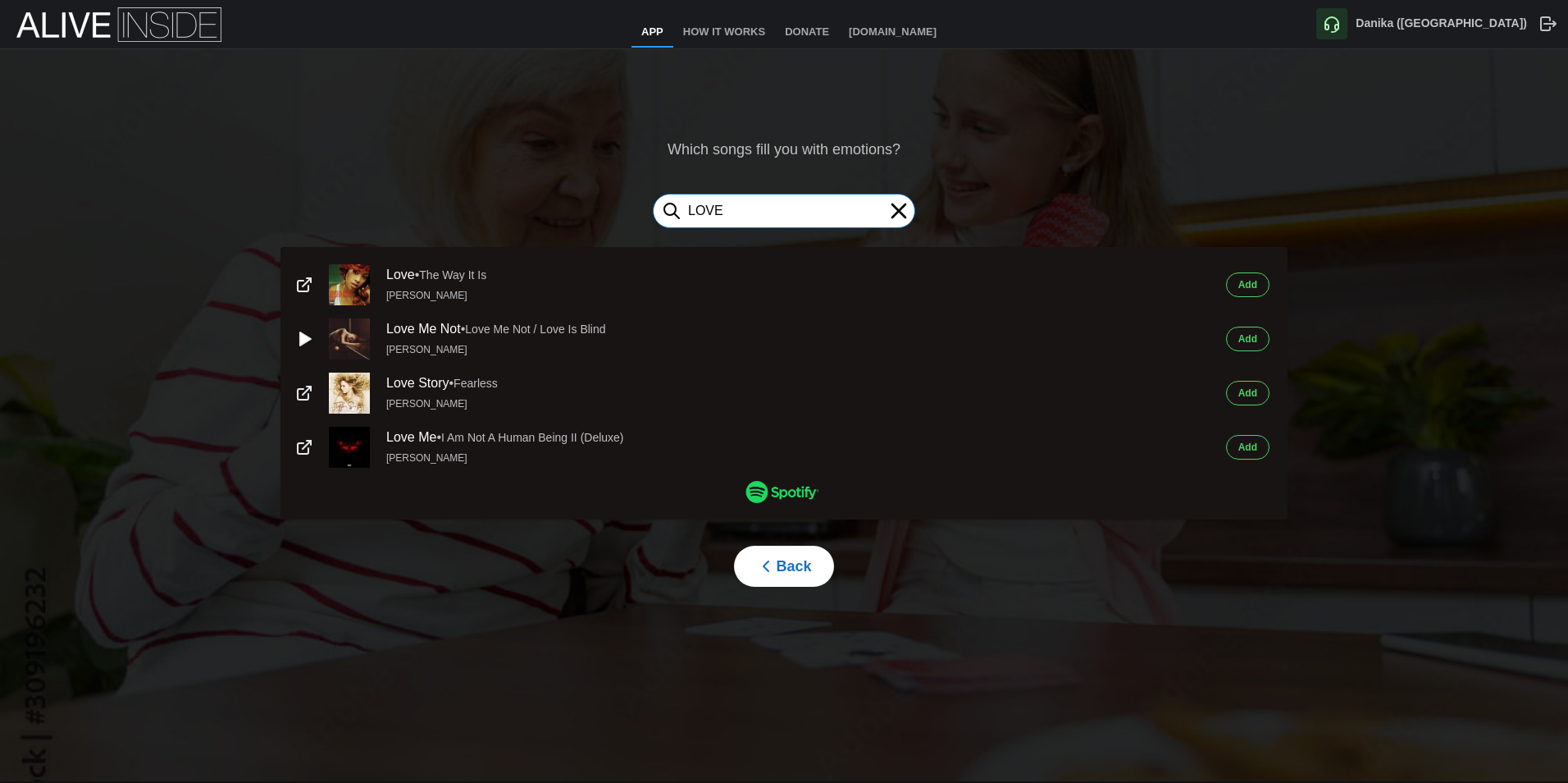
click at [699, 208] on input "LOVE" at bounding box center [784, 210] width 262 height 35
click at [690, 211] on input "LOVE" at bounding box center [784, 210] width 262 height 35
click at [695, 210] on input "LOVE" at bounding box center [784, 210] width 262 height 35
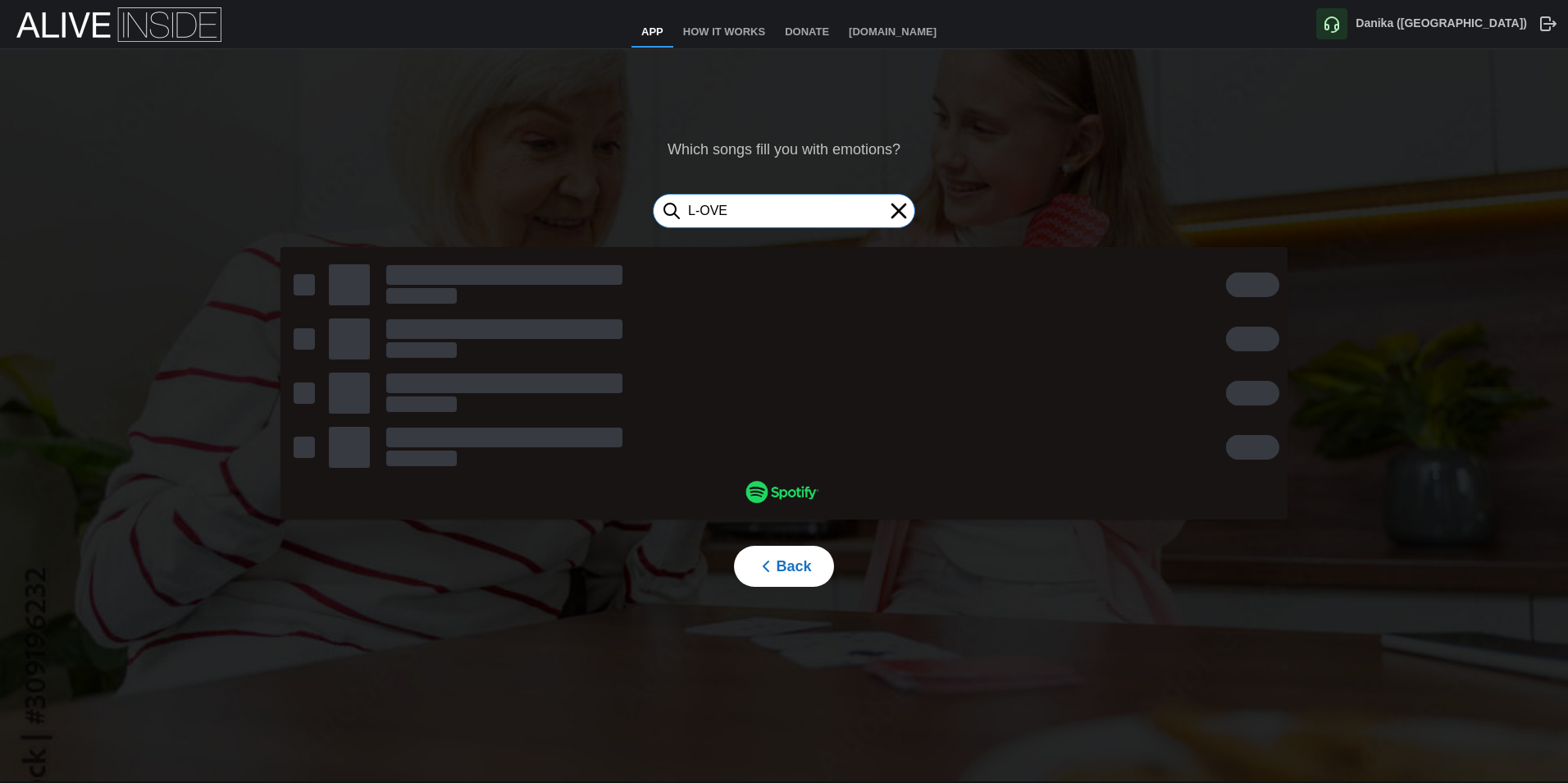
click at [710, 208] on input "L-OVE" at bounding box center [784, 210] width 262 height 35
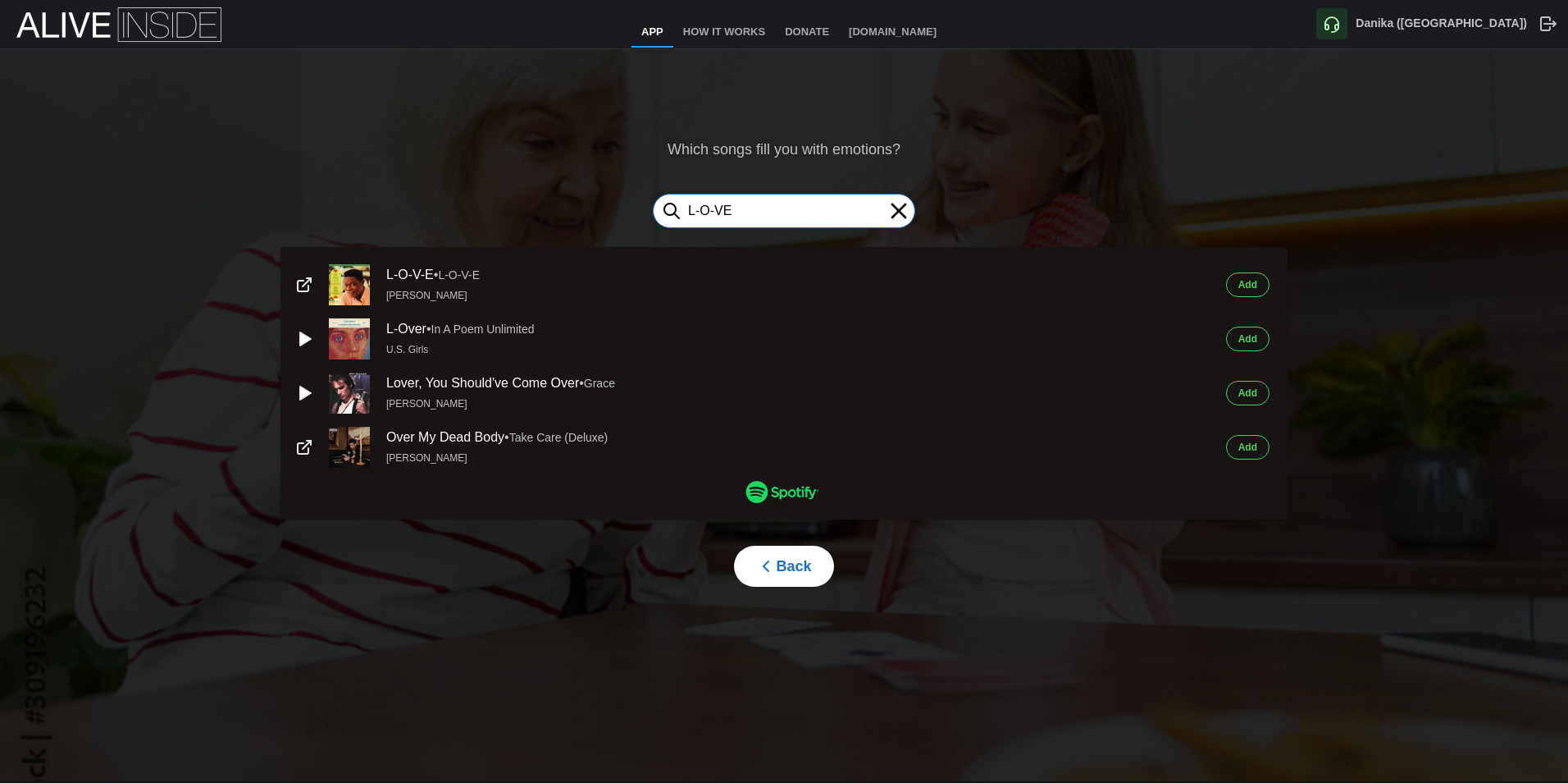
click at [723, 213] on input "L-O-VE" at bounding box center [784, 210] width 262 height 35
type input "L-O-V-E"
click at [1252, 281] on span "Add" at bounding box center [1248, 285] width 19 height 23
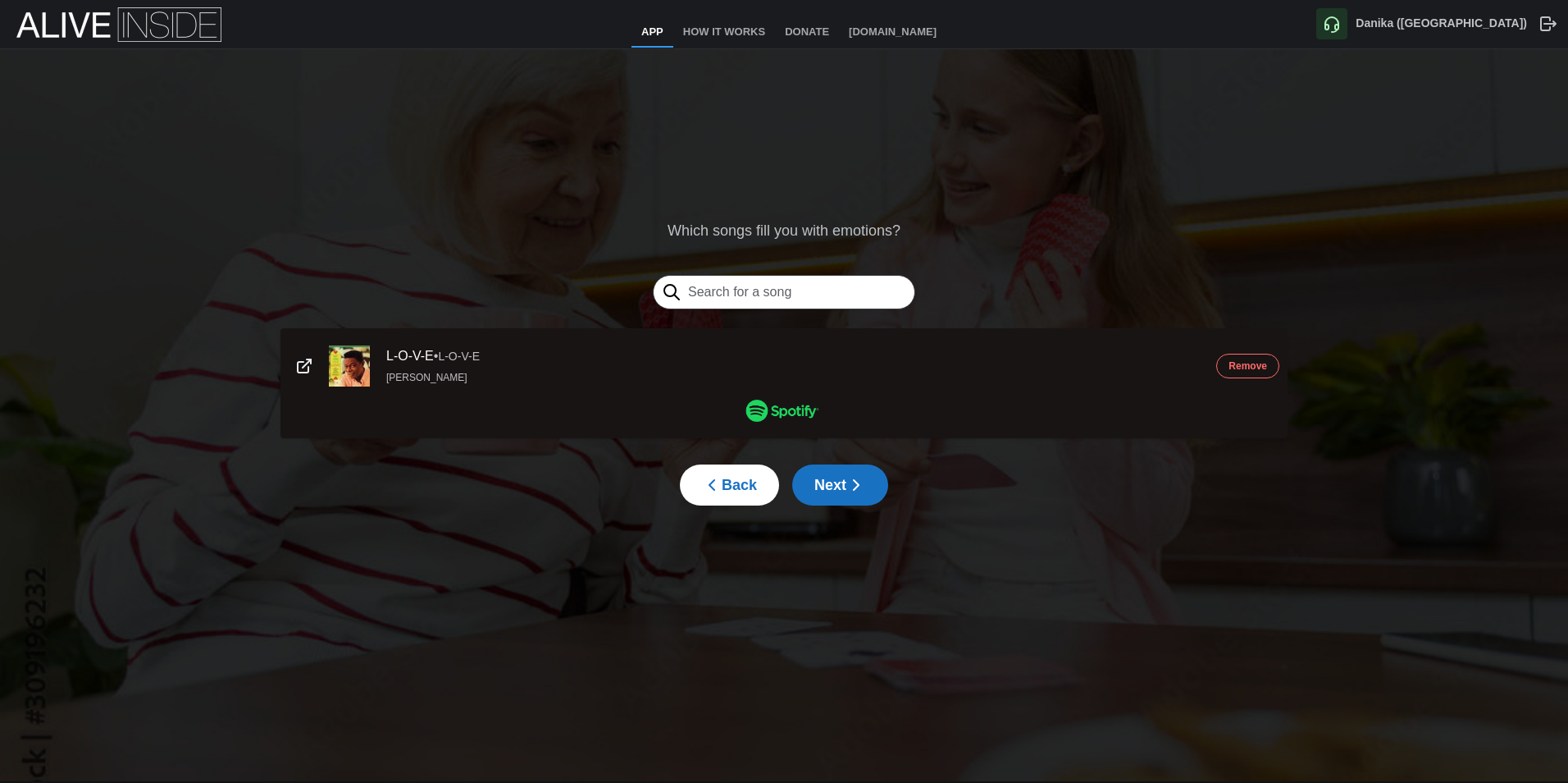
click at [838, 486] on span "Next" at bounding box center [840, 485] width 52 height 40
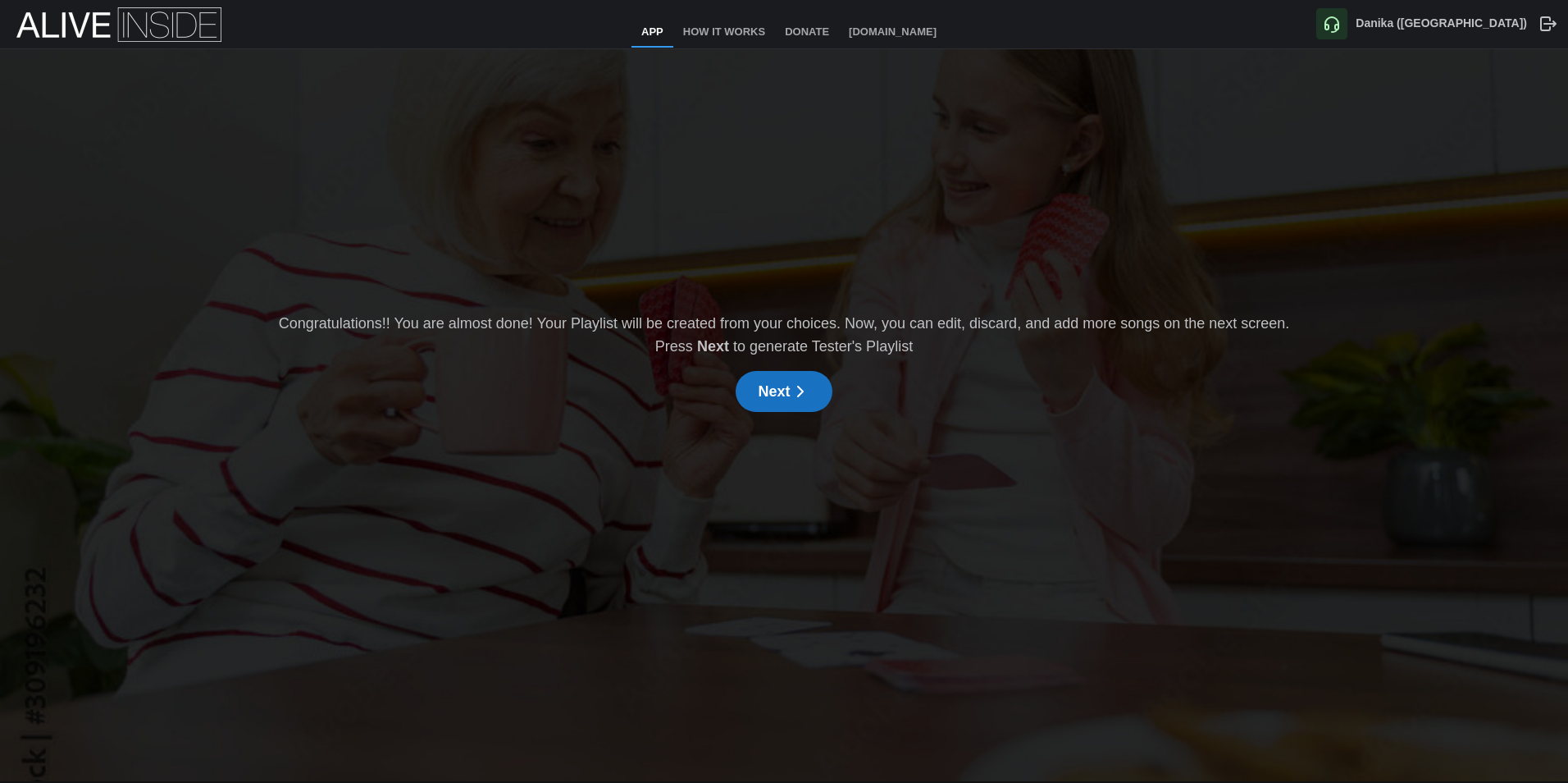
click at [804, 381] on span "Next" at bounding box center [784, 392] width 52 height 40
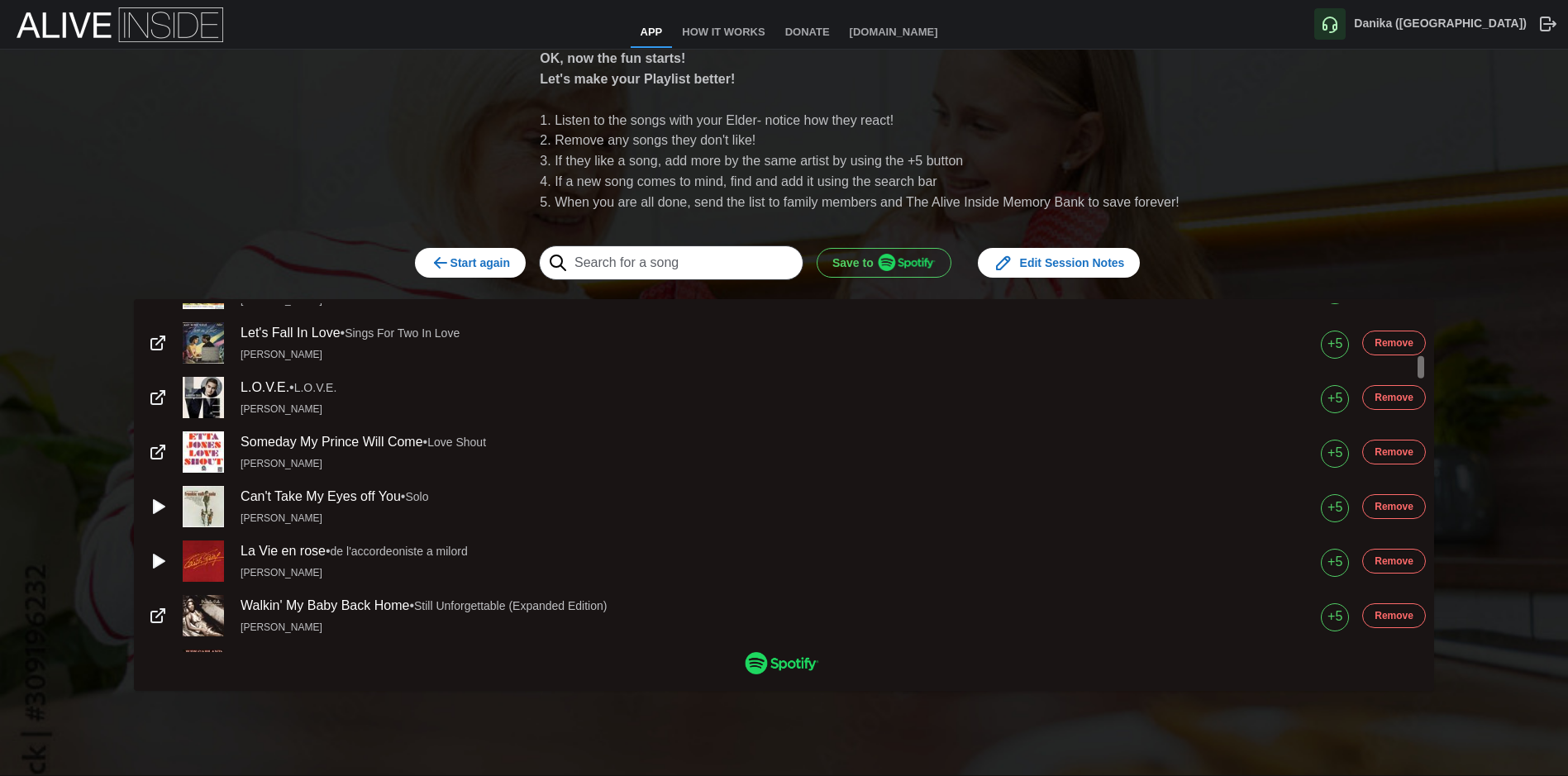
scroll to position [826, 0]
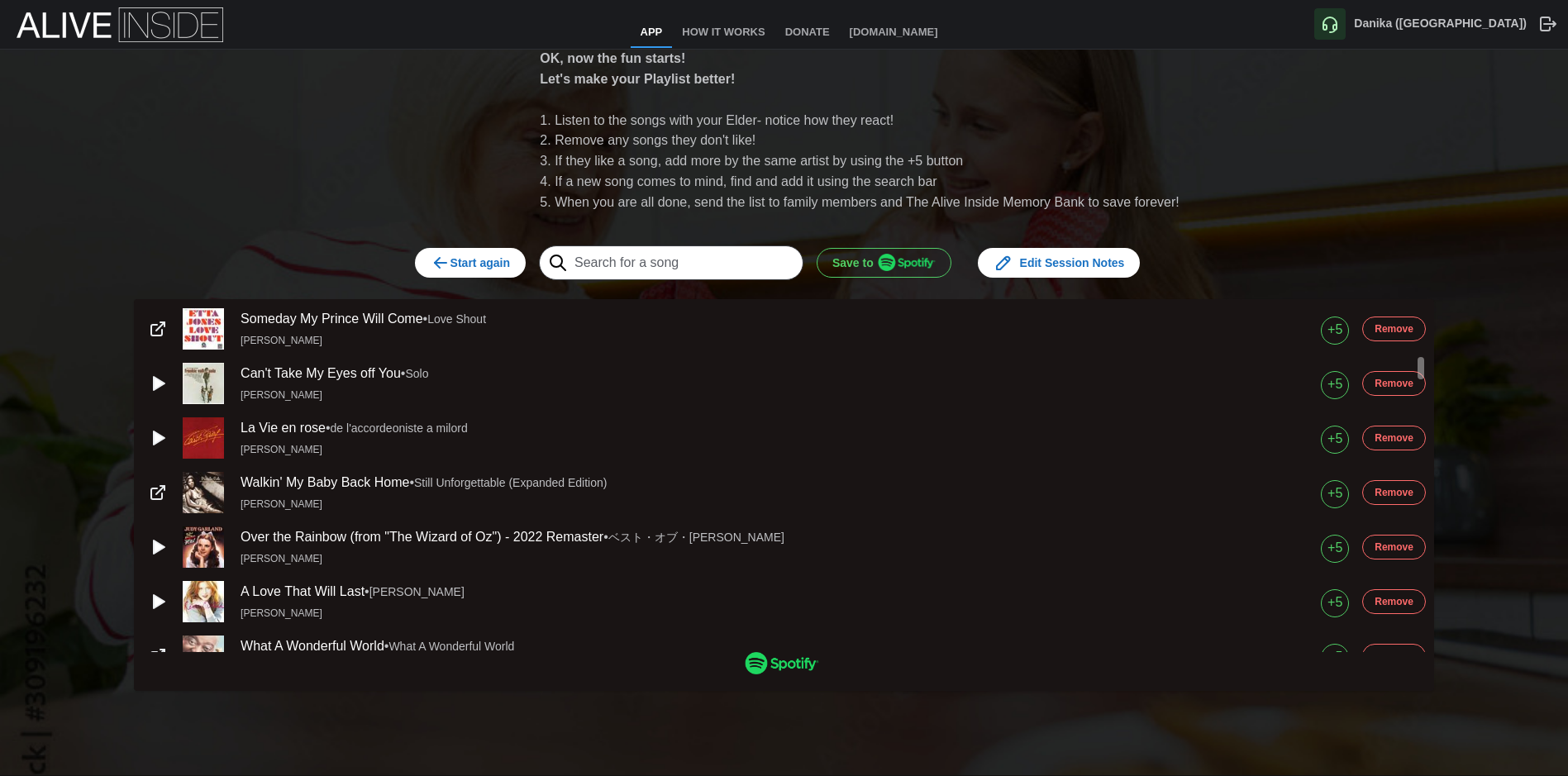
drag, startPoint x: 1338, startPoint y: 549, endPoint x: 946, endPoint y: 486, distance: 397.0
click at [1338, 549] on div "+5" at bounding box center [1335, 548] width 15 height 21
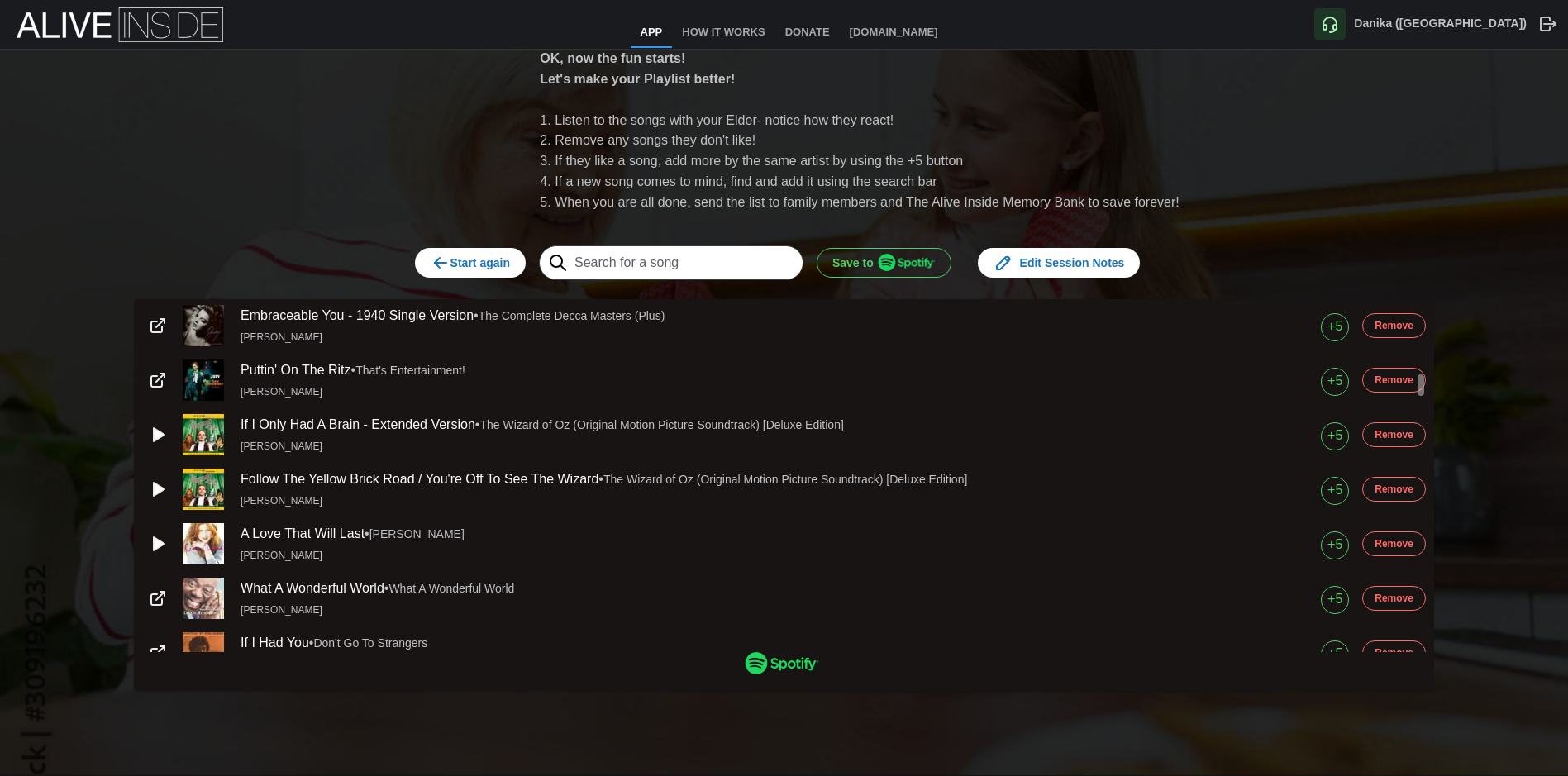
click at [891, 259] on img "button" at bounding box center [907, 262] width 58 height 17
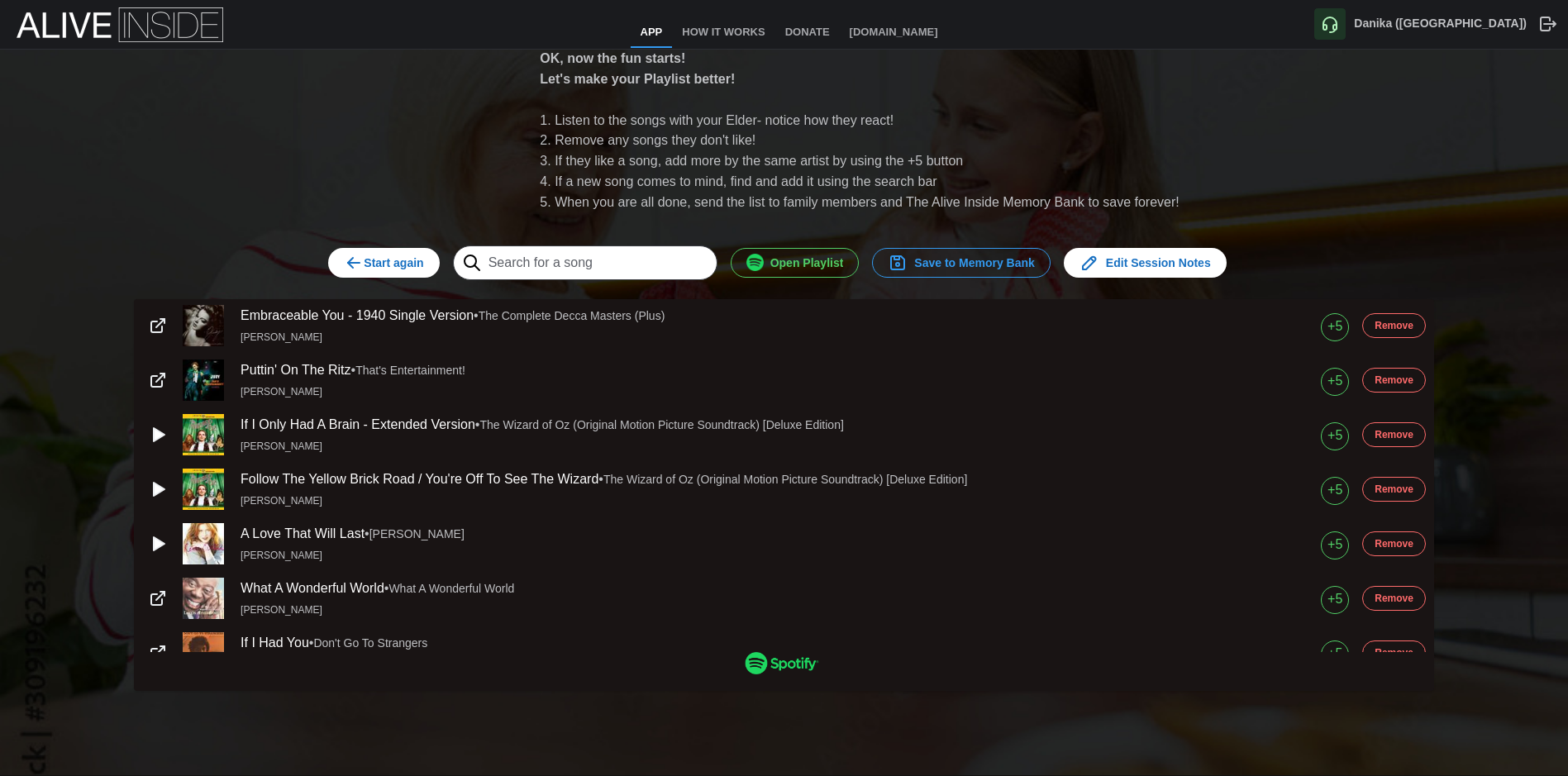
click at [956, 258] on span "Save to Memory Bank" at bounding box center [961, 263] width 147 height 28
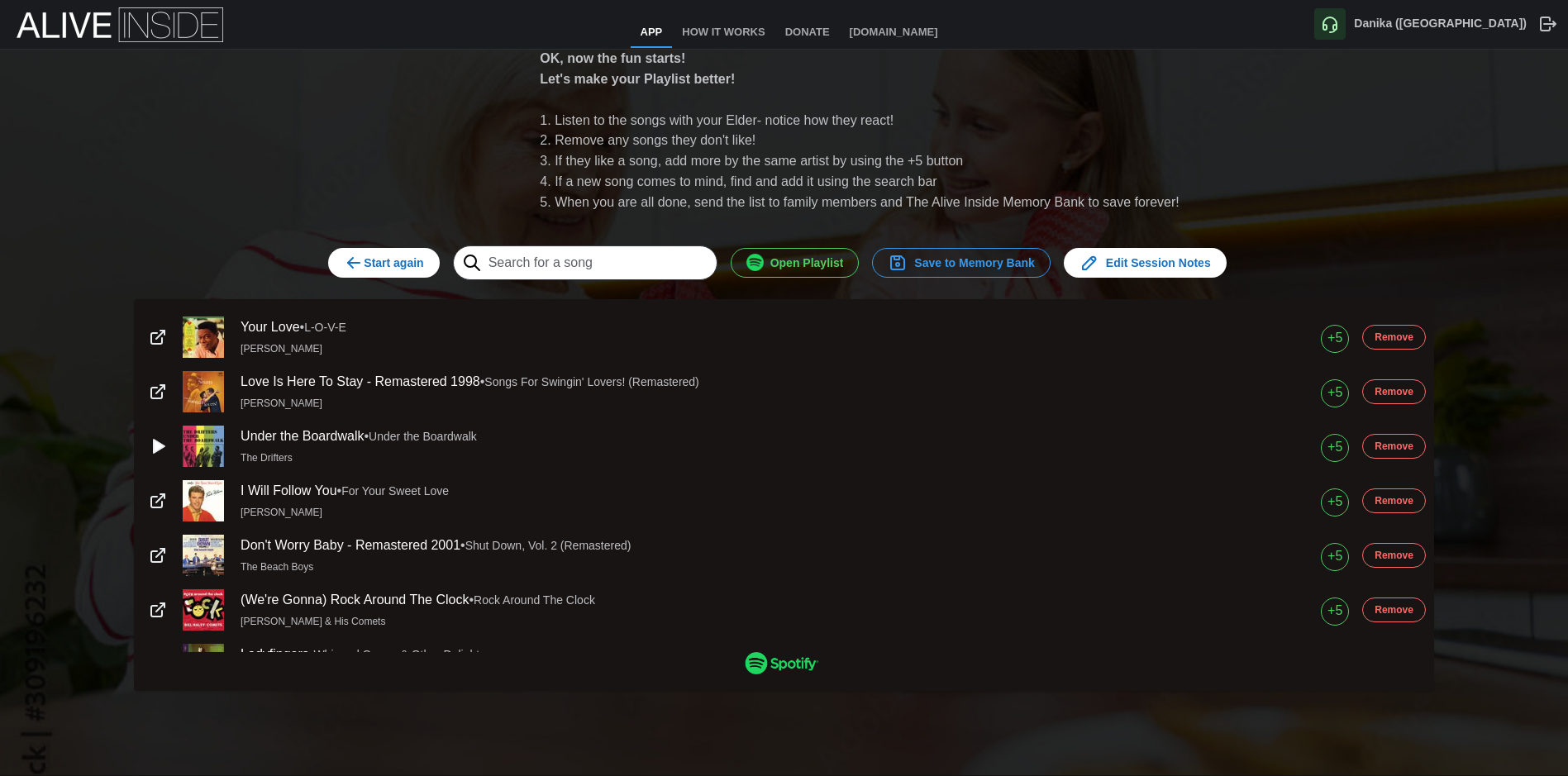
click at [830, 257] on span "Open Playlist" at bounding box center [795, 263] width 98 height 28
click at [723, 28] on div "OK, now the fun starts! Let's make your Playlist better! Listen to the songs wi…" at bounding box center [785, 353] width 1042 height 702
click at [707, 30] on div "OK, now the fun starts! Let's make your Playlist better! Listen to the songs wi…" at bounding box center [785, 353] width 1042 height 702
click at [1113, 271] on span "Edit Session Notes" at bounding box center [1145, 263] width 131 height 28
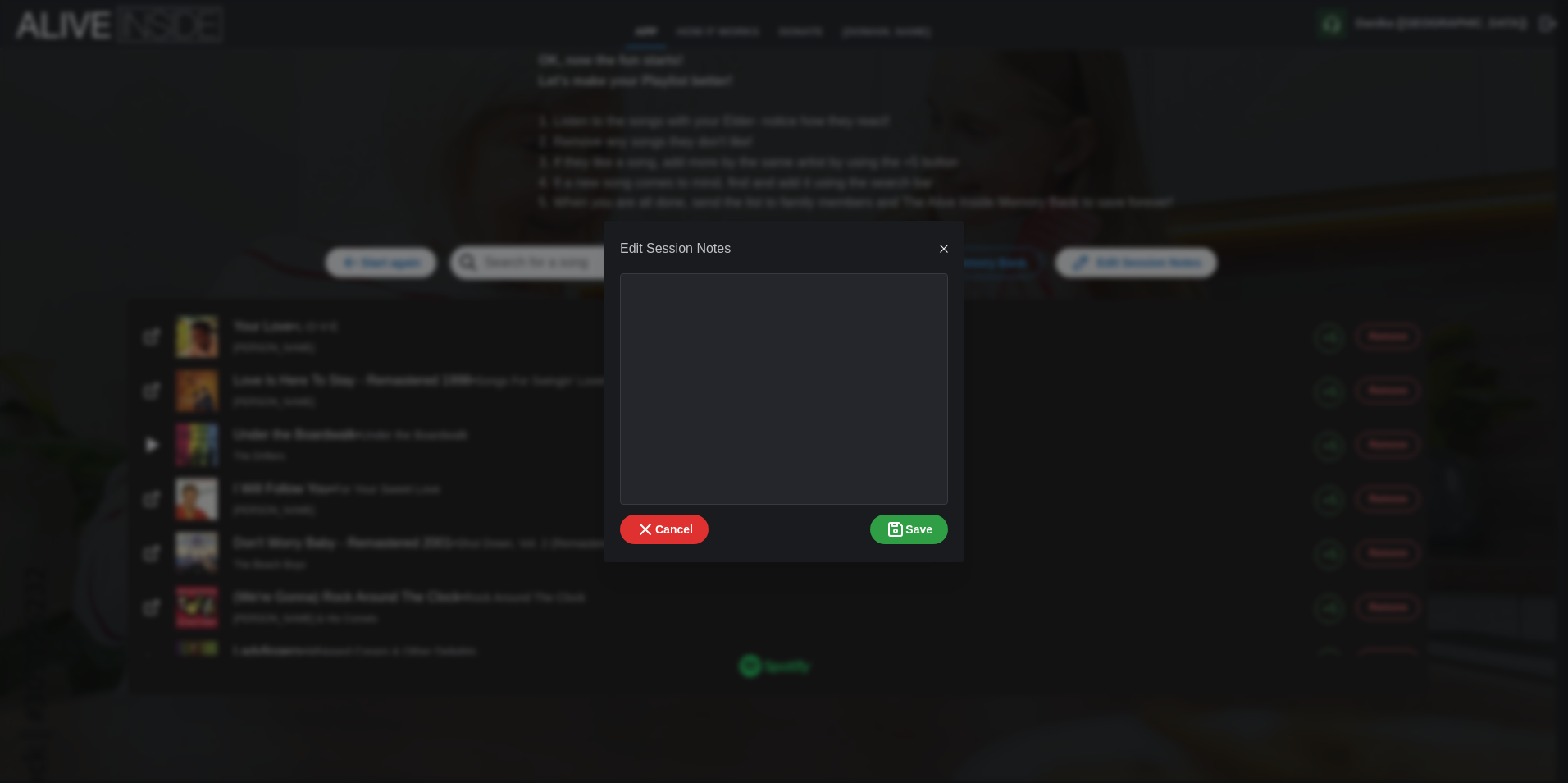
click at [949, 243] on icon "button" at bounding box center [944, 249] width 13 height 13
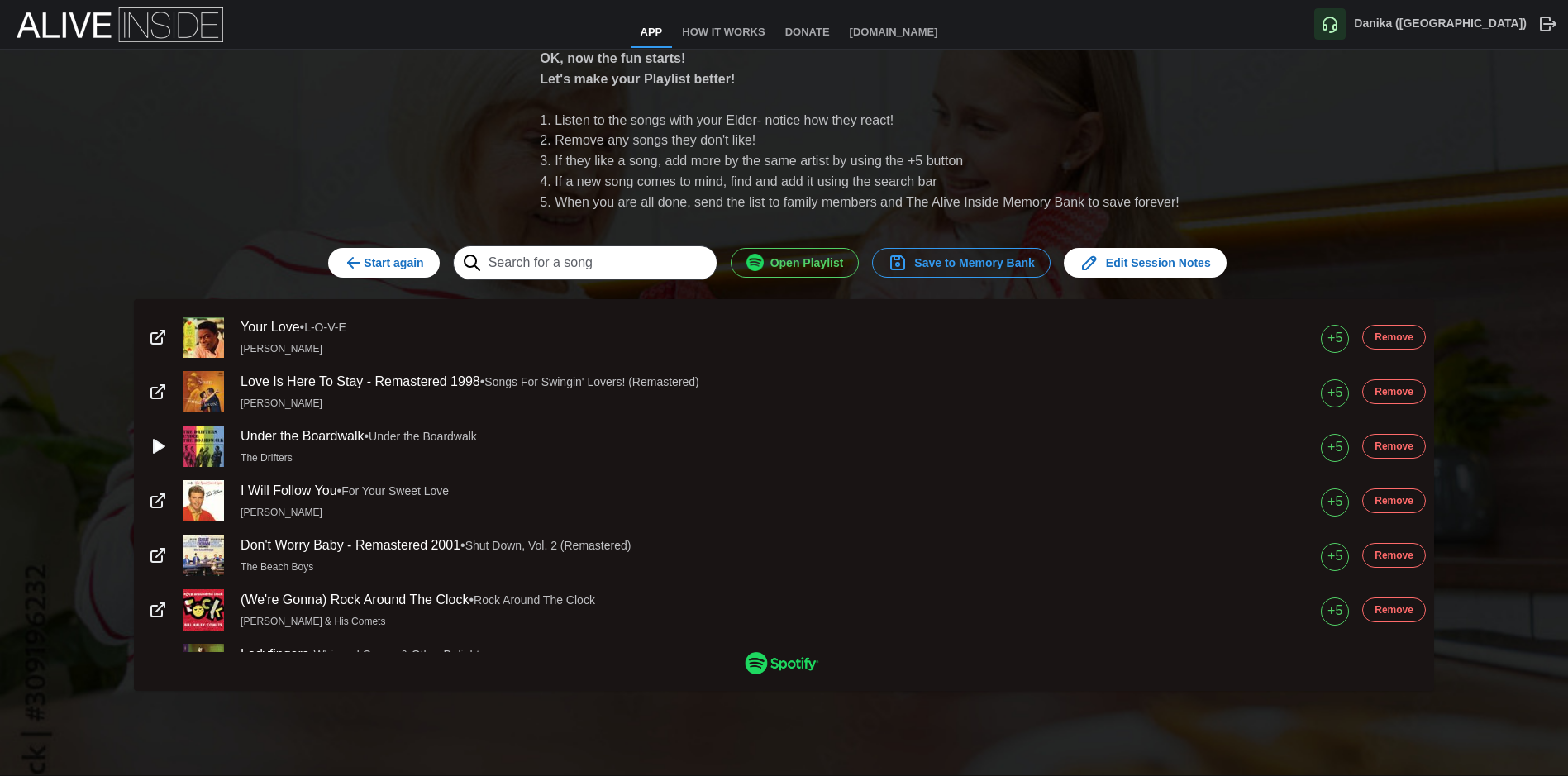
click at [679, 17] on div "OK, now the fun starts! Let's make your Playlist better! Listen to the songs wi…" at bounding box center [785, 353] width 1042 height 702
click at [727, 35] on div "OK, now the fun starts! Let's make your Playlist better! Listen to the songs wi…" at bounding box center [785, 353] width 1042 height 702
click at [730, 35] on div "OK, now the fun starts! Let's make your Playlist better! Listen to the songs wi…" at bounding box center [785, 353] width 1042 height 702
click at [707, 30] on div "OK, now the fun starts! Let's make your Playlist better! Listen to the songs wi…" at bounding box center [785, 353] width 1042 height 702
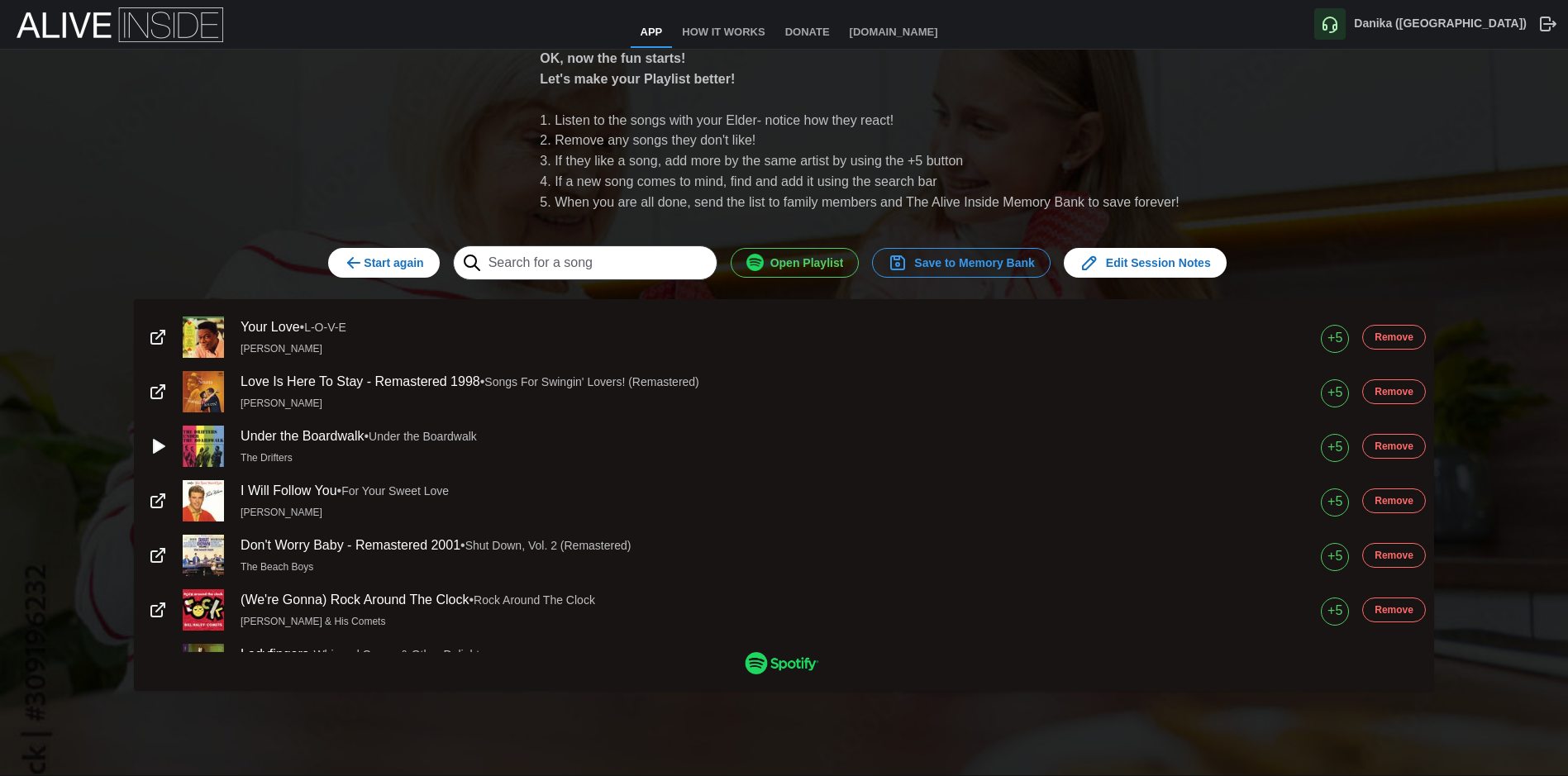
click at [379, 268] on span "Start again" at bounding box center [384, 263] width 80 height 28
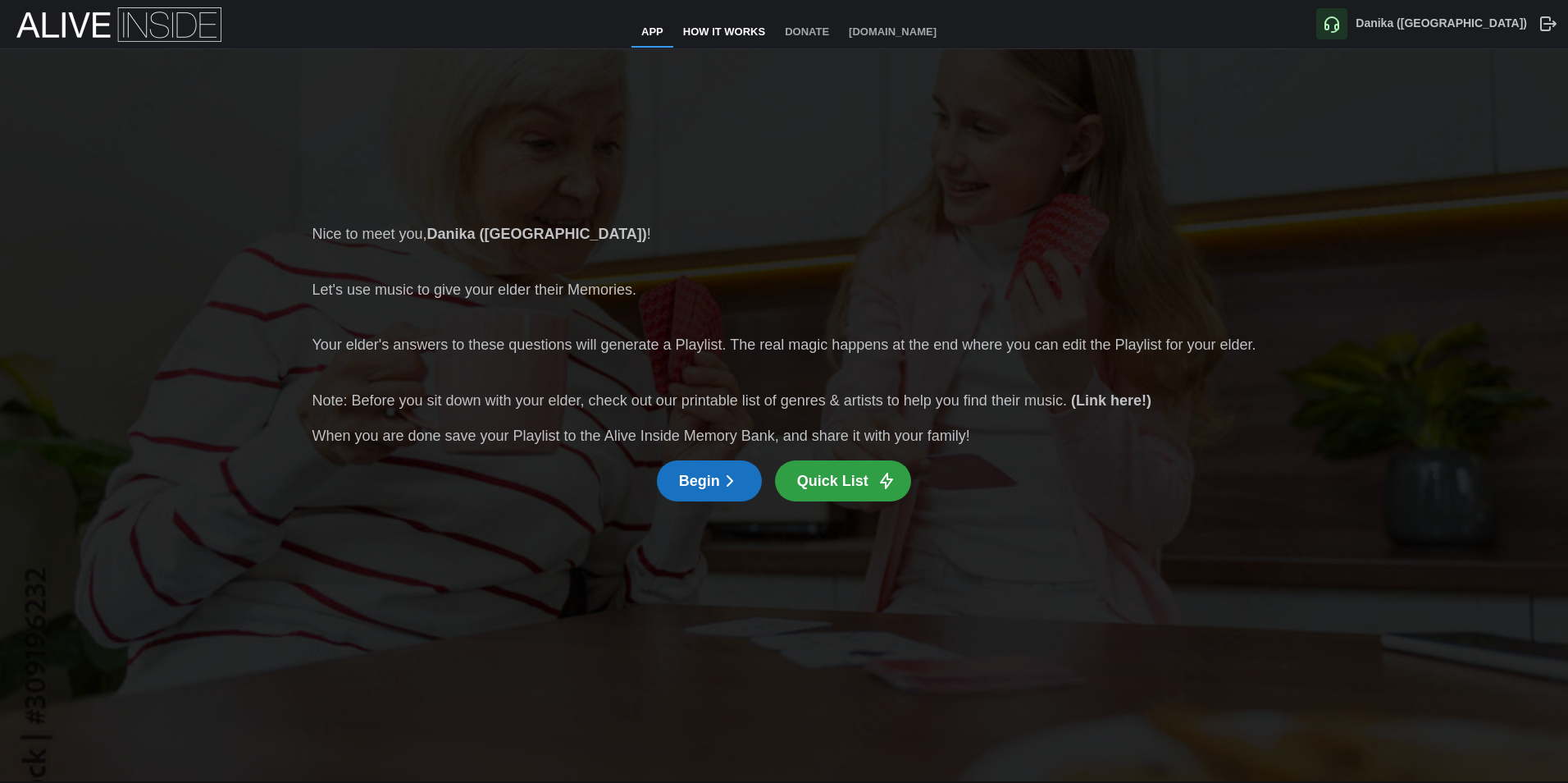
click at [719, 32] on link "How It Works" at bounding box center [724, 32] width 102 height 29
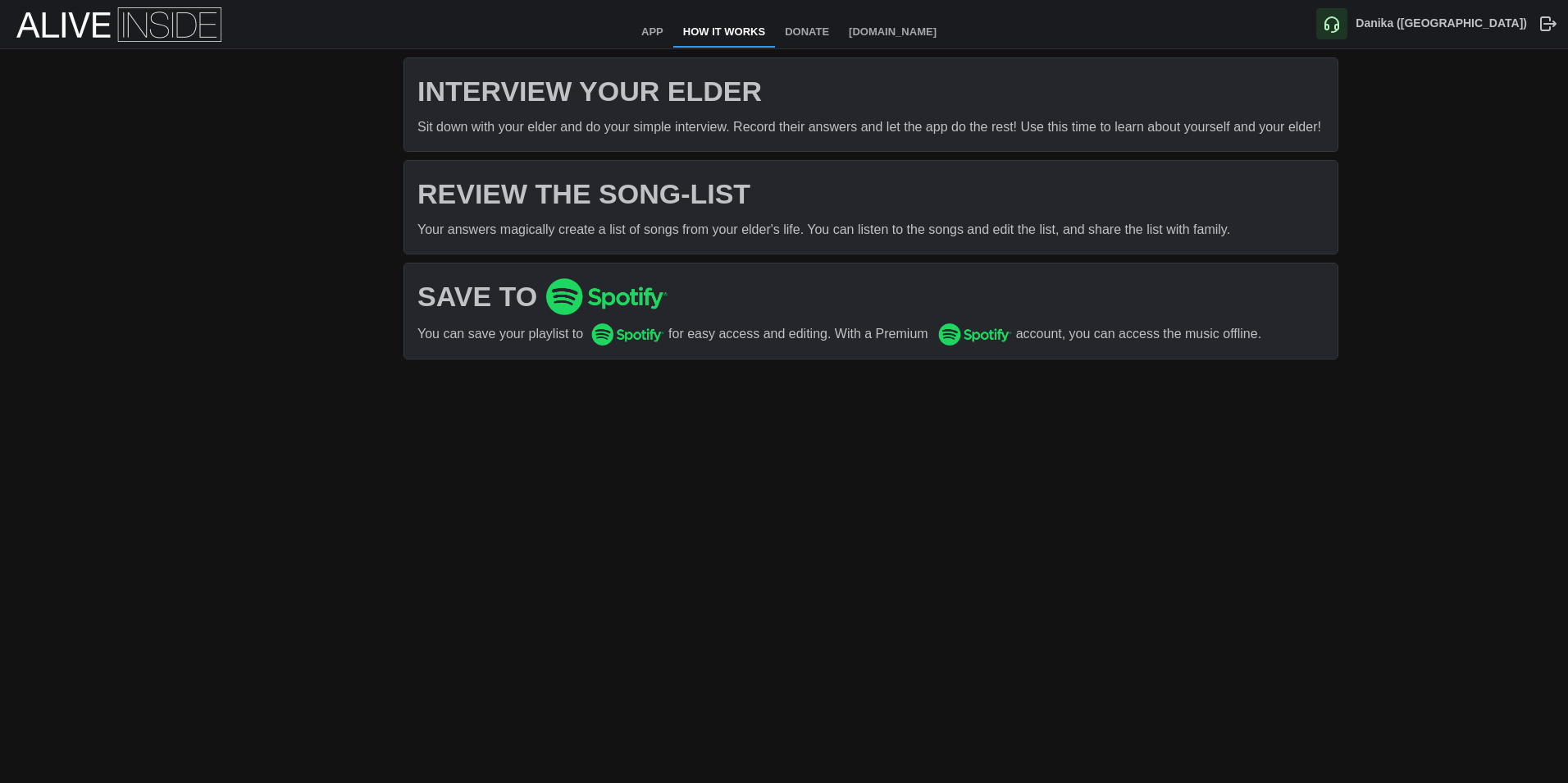
click at [851, 208] on h1 "REVIEW THE SONG-LIST" at bounding box center [871, 193] width 907 height 36
click at [652, 32] on link "App" at bounding box center [652, 32] width 41 height 29
